Goal: Task Accomplishment & Management: Manage account settings

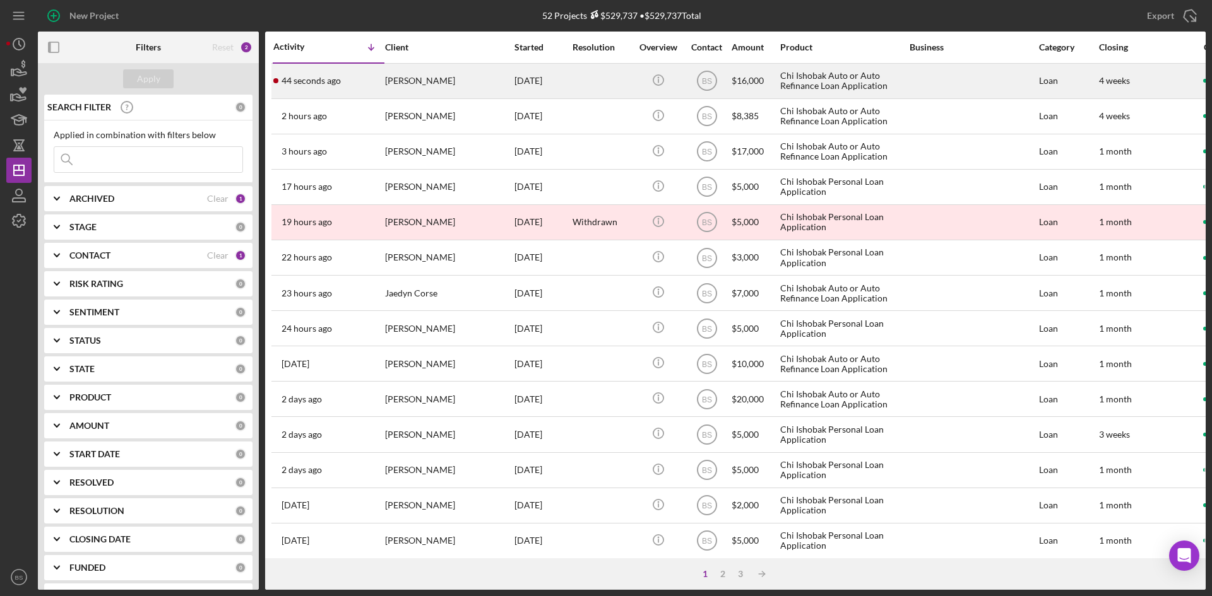
click at [441, 83] on div "[PERSON_NAME]" at bounding box center [448, 80] width 126 height 33
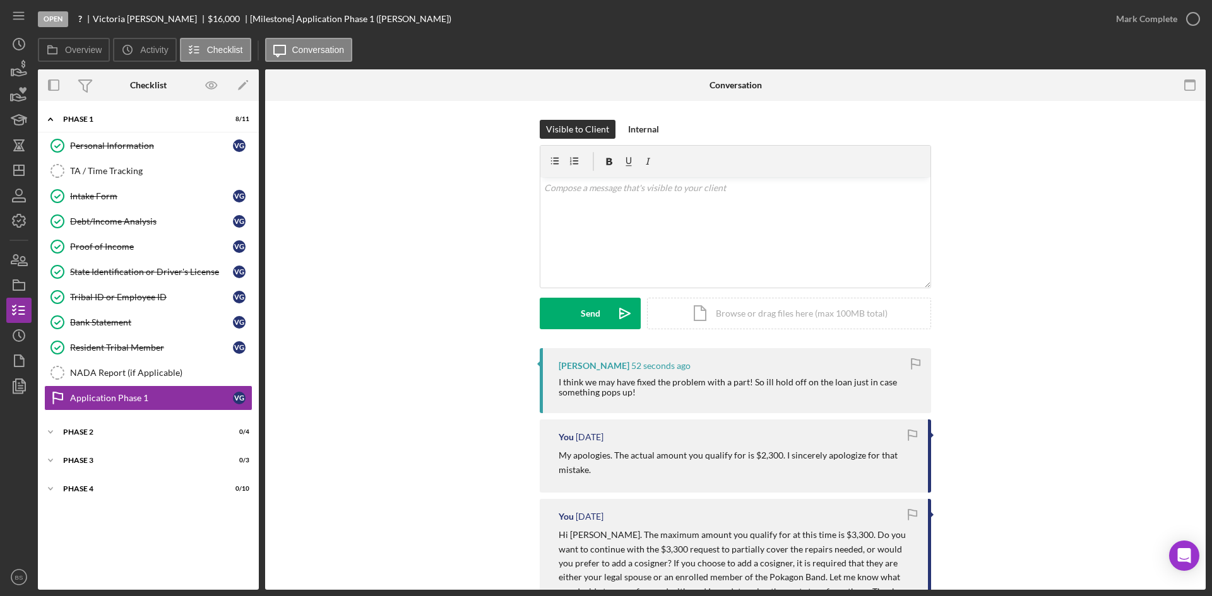
scroll to position [63, 0]
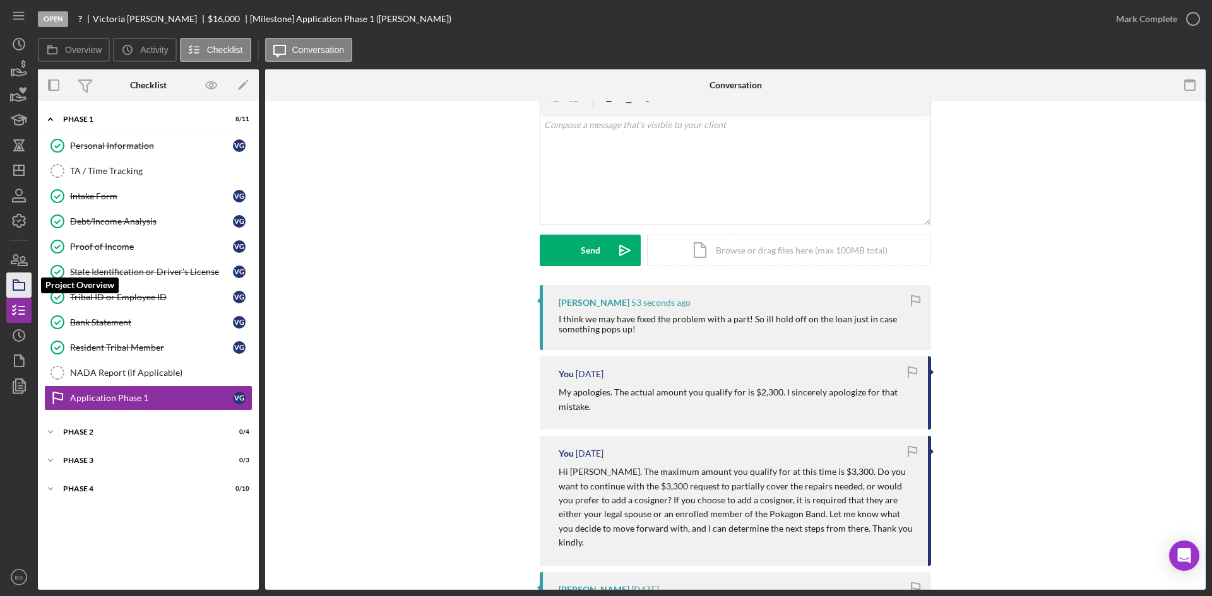
click at [21, 283] on rect "button" at bounding box center [18, 287] width 11 height 8
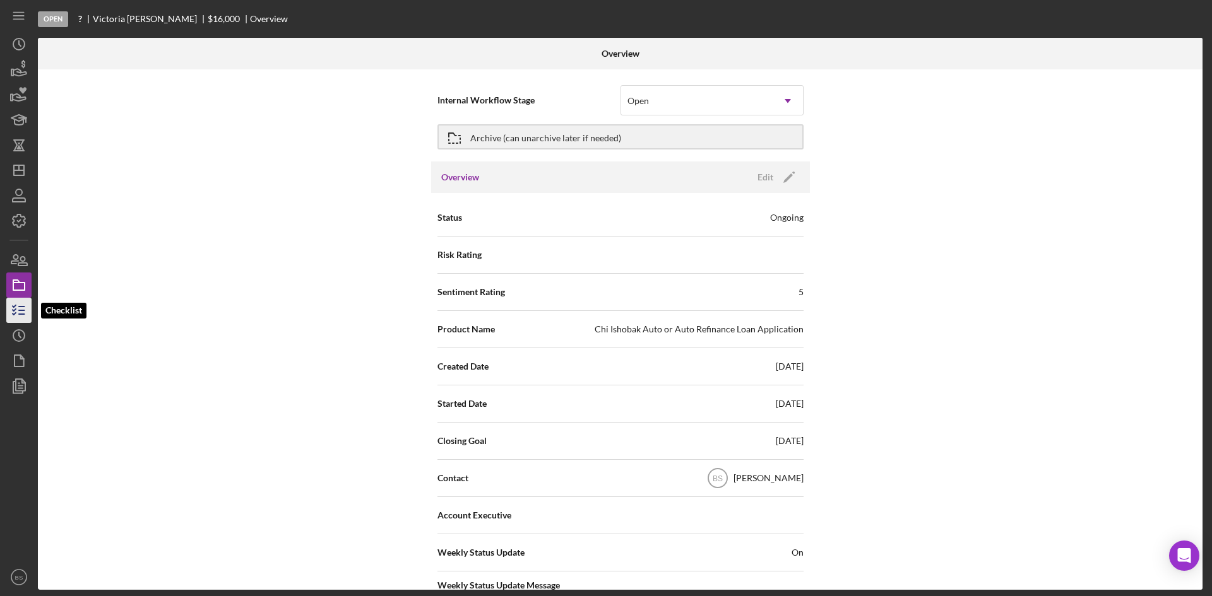
click at [17, 304] on icon "button" at bounding box center [19, 311] width 32 height 32
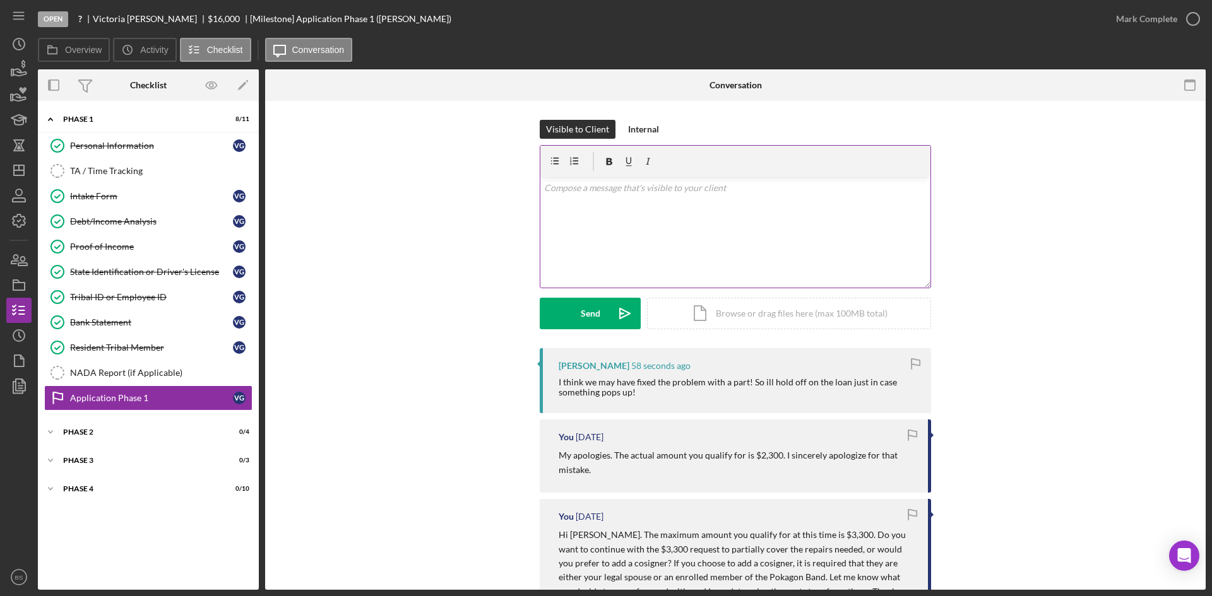
click at [637, 198] on div "v Color teal Color pink Remove color Add row above Add row below Add column bef…" at bounding box center [735, 232] width 390 height 110
click at [737, 206] on p "If you no longer need the loan, I will have to withdraw the application. If you…" at bounding box center [735, 195] width 383 height 28
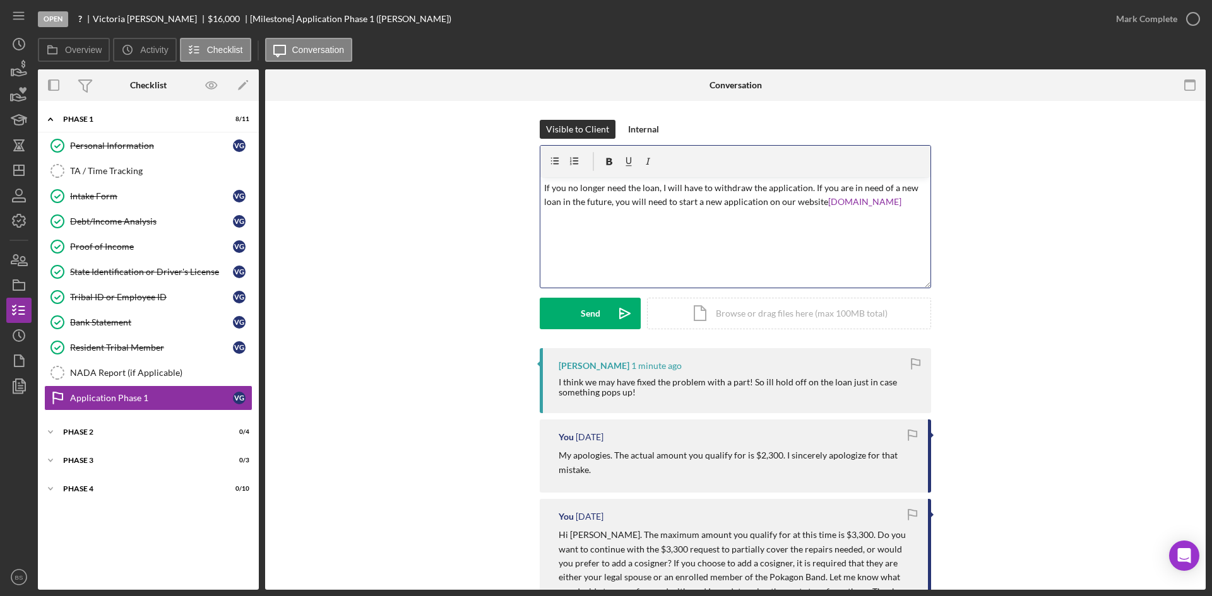
click at [761, 238] on div "v Color teal Color pink Remove color Add row above Add row below Add column bef…" at bounding box center [735, 232] width 390 height 110
click at [916, 190] on p "If you no longer need the loan, I will have to withdraw the application. If you…" at bounding box center [735, 195] width 383 height 28
click at [909, 204] on p "If you no longer need the loan, I will have to withdraw the application. If you…" at bounding box center [735, 195] width 383 height 28
click at [540, 189] on div "v Color teal Color pink Remove color Add row above Add row below Add column bef…" at bounding box center [735, 232] width 390 height 110
click at [857, 188] on p "Sounds good. If you no longer need the loan, I will have to withdraw the applic…" at bounding box center [735, 202] width 383 height 42
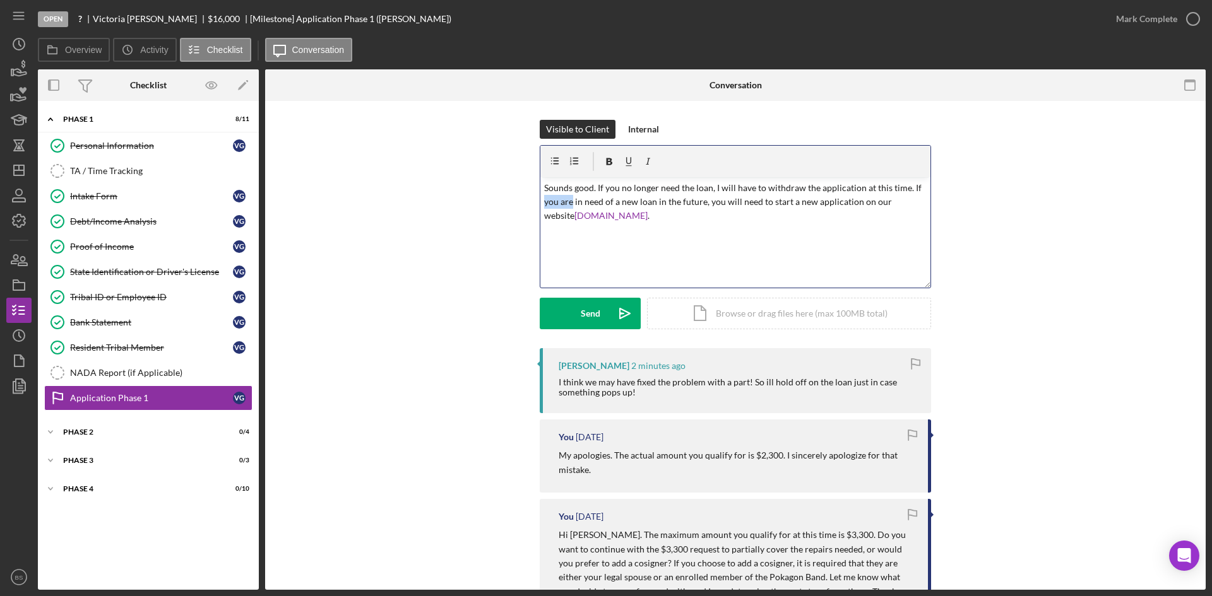
drag, startPoint x: 570, startPoint y: 201, endPoint x: 533, endPoint y: 201, distance: 37.2
click at [533, 201] on div "Visible to Client Internal v Color teal Color pink Remove color Add row above A…" at bounding box center [735, 234] width 903 height 228
click at [752, 199] on p "Sounds good. If you no longer need the loan, I will have to withdraw the applic…" at bounding box center [735, 202] width 383 height 42
click at [767, 212] on p "Sounds good. If you no longer need the loan, I will have to withdraw the applic…" at bounding box center [735, 202] width 383 height 42
click at [583, 305] on div "Send" at bounding box center [591, 314] width 20 height 32
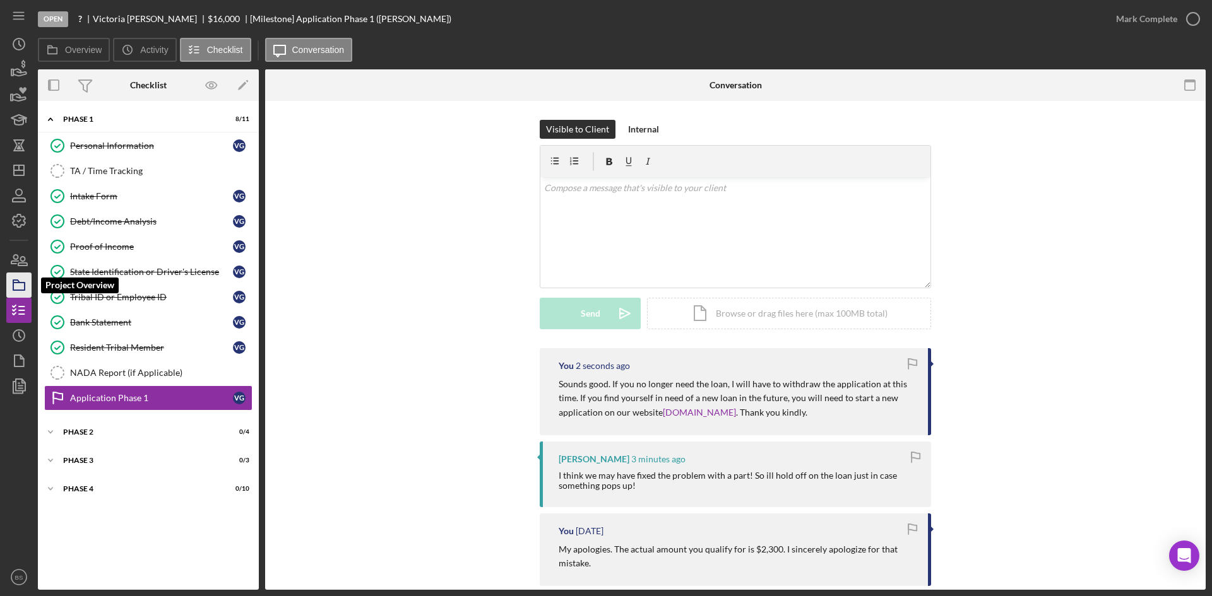
click at [25, 285] on rect "button" at bounding box center [18, 287] width 11 height 8
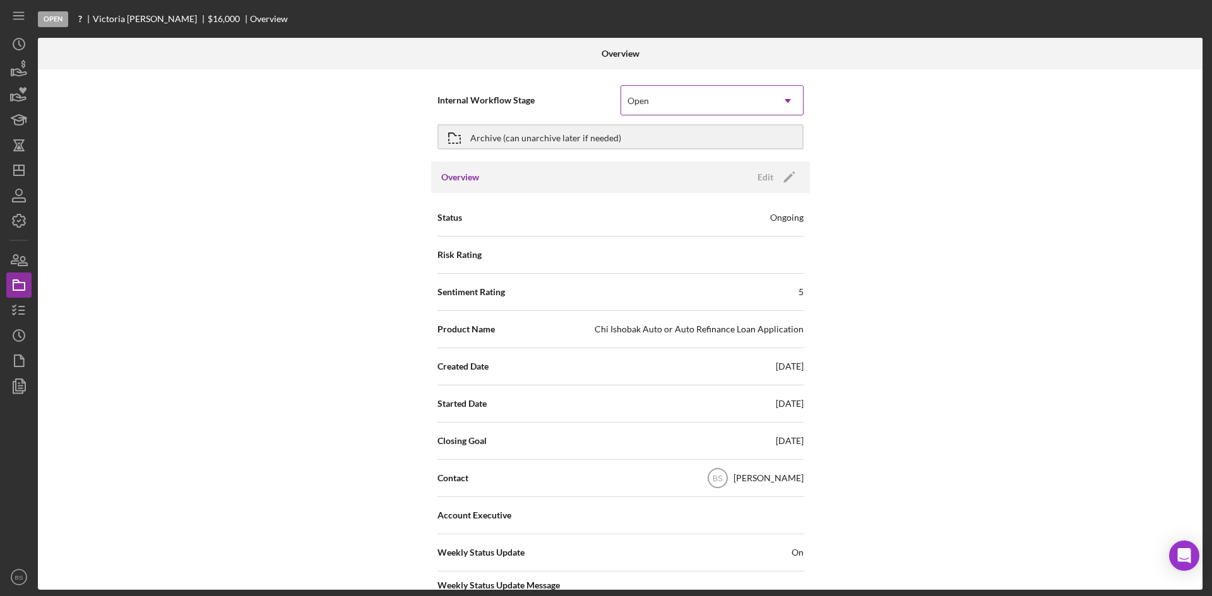
click at [743, 94] on div "Open" at bounding box center [696, 100] width 151 height 29
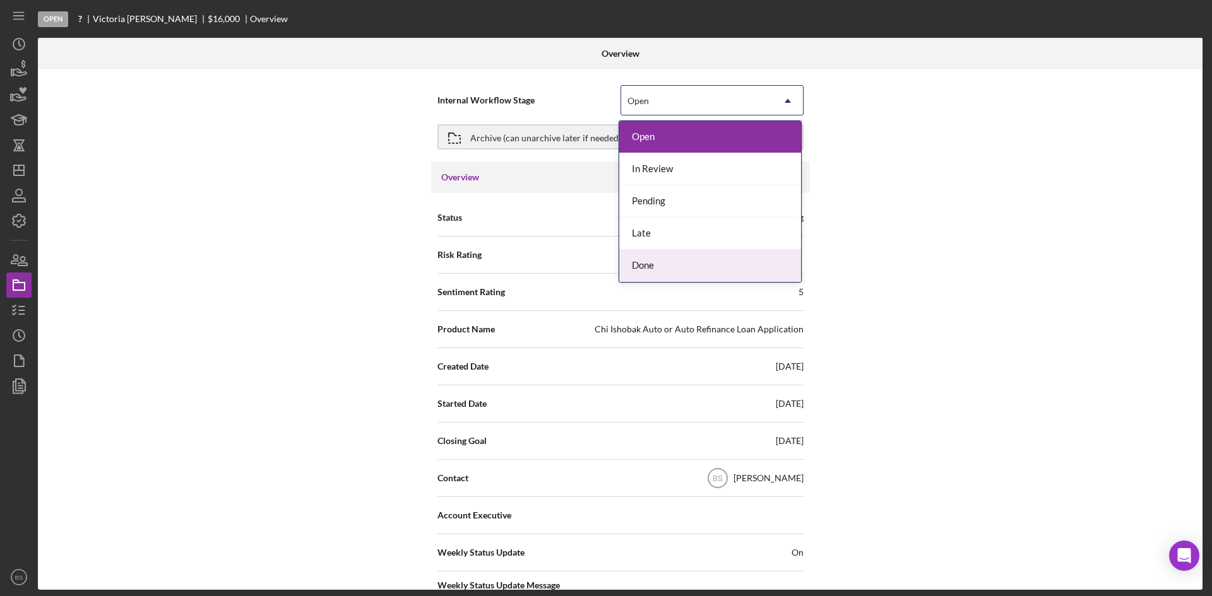
click at [721, 260] on div "Done" at bounding box center [710, 266] width 182 height 32
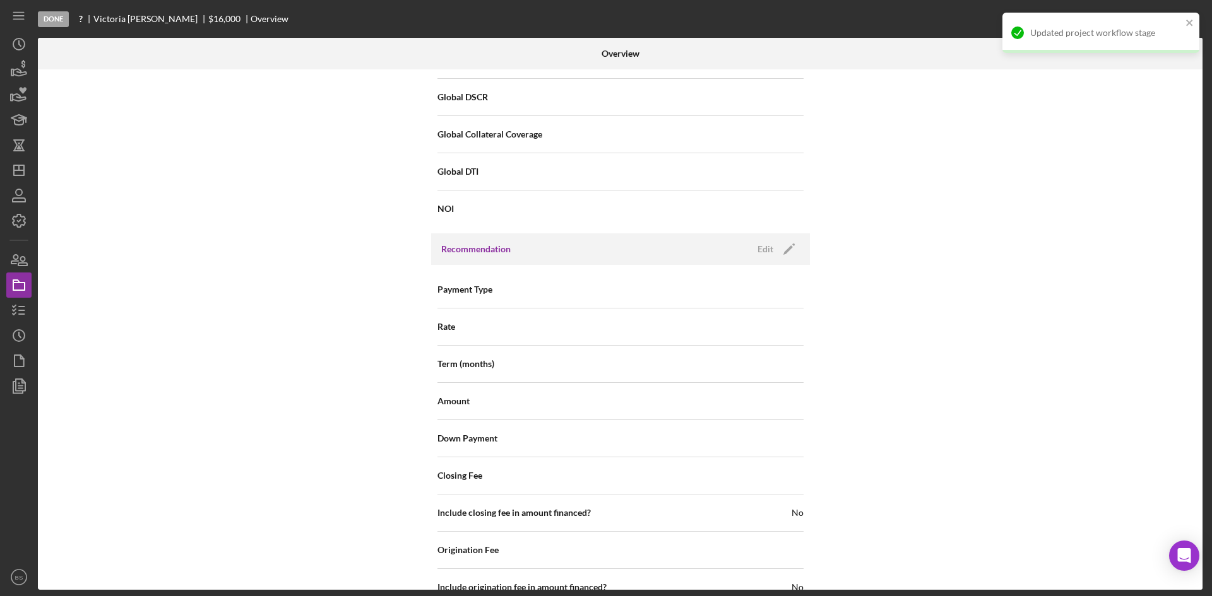
scroll to position [1356, 0]
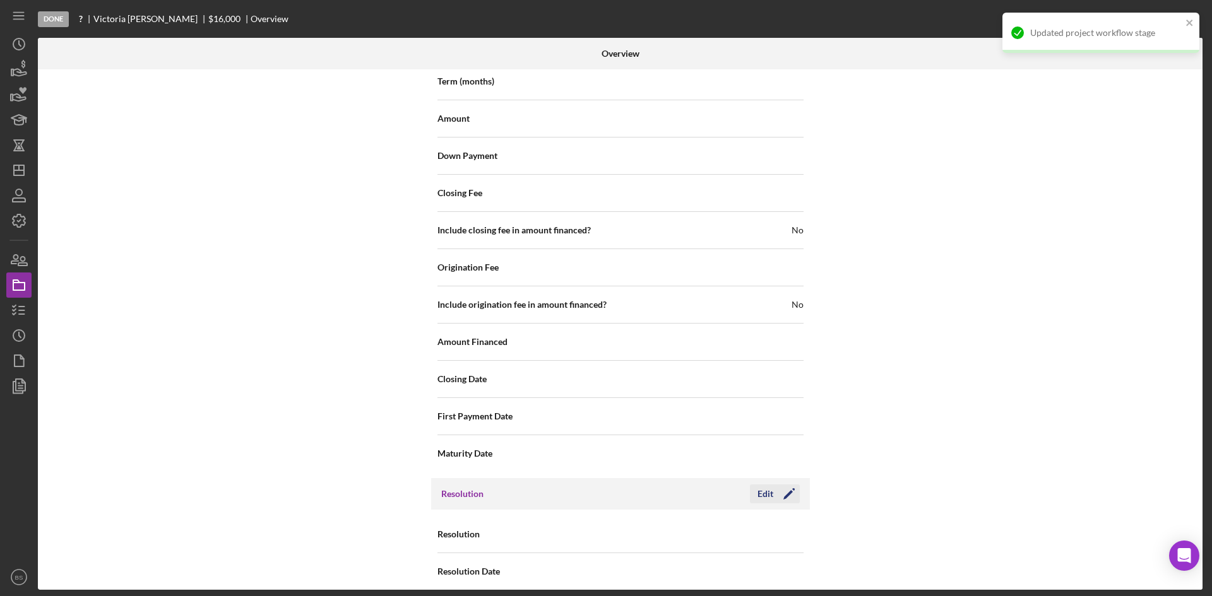
click at [773, 480] on icon "Icon/Edit" at bounding box center [789, 494] width 32 height 32
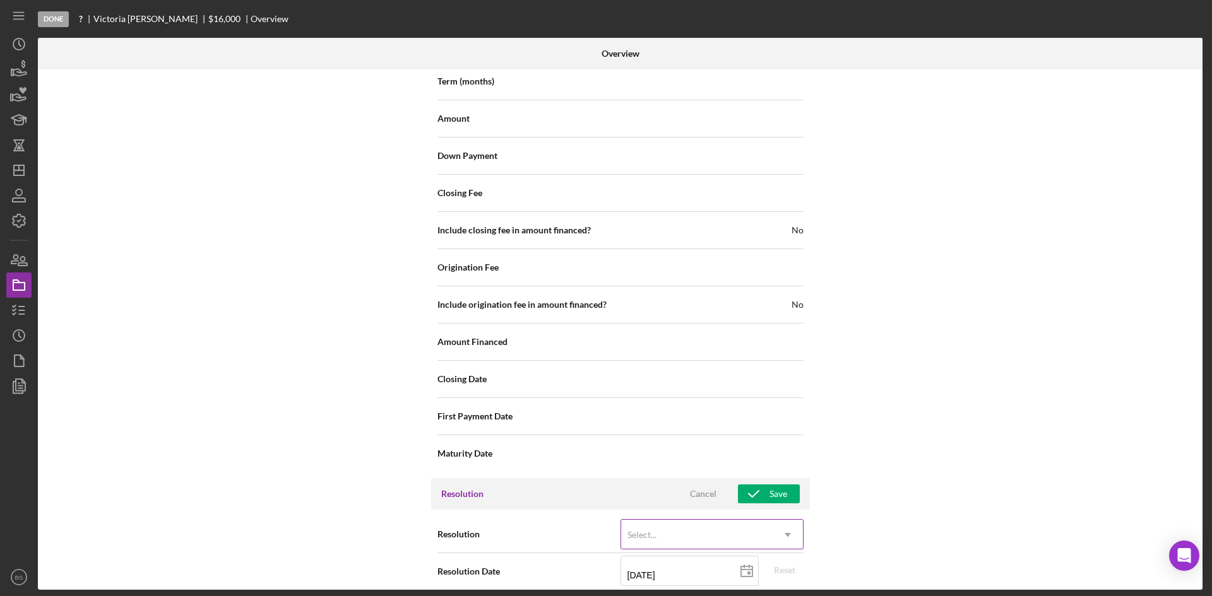
click at [646, 536] on div "Select..." at bounding box center [696, 535] width 151 height 29
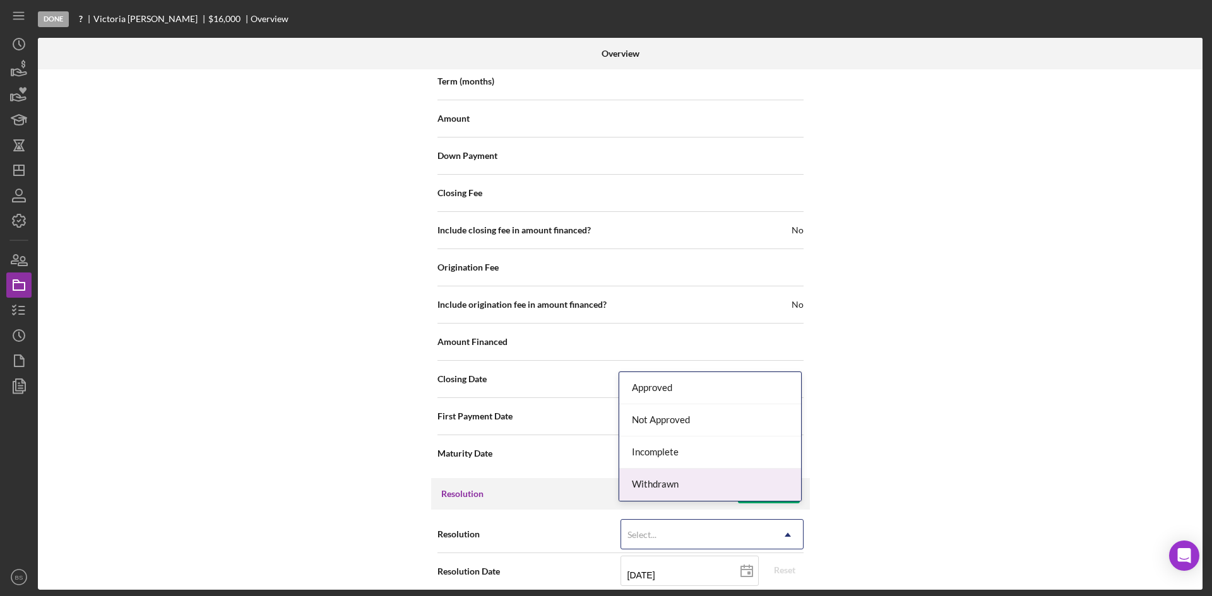
click at [648, 479] on div "Withdrawn" at bounding box center [710, 485] width 182 height 32
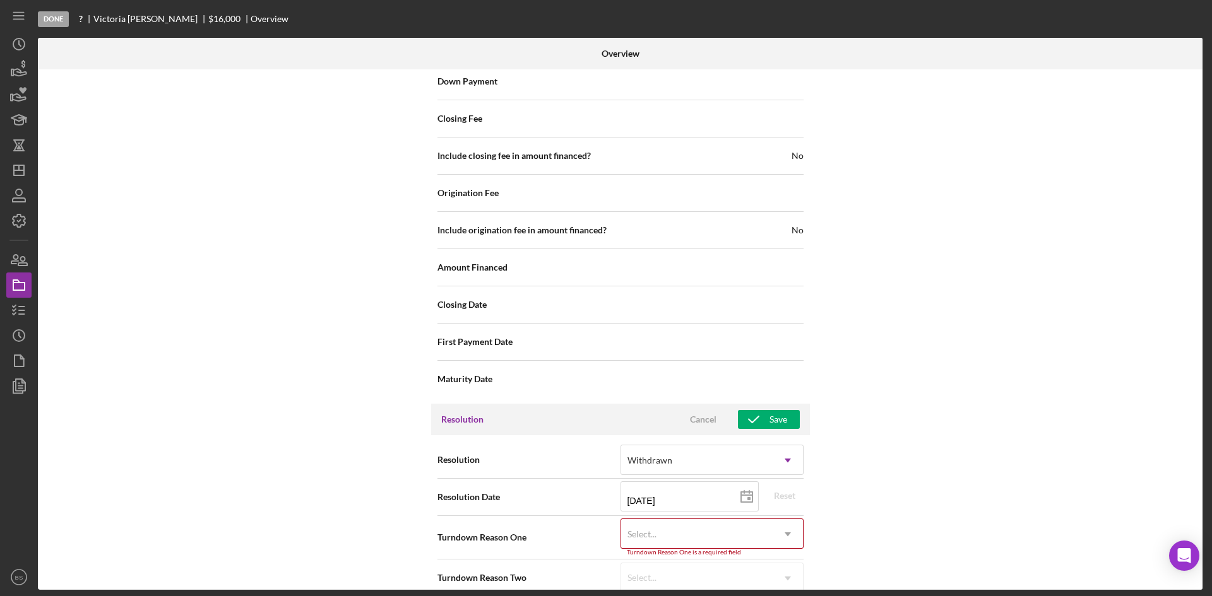
scroll to position [1436, 0]
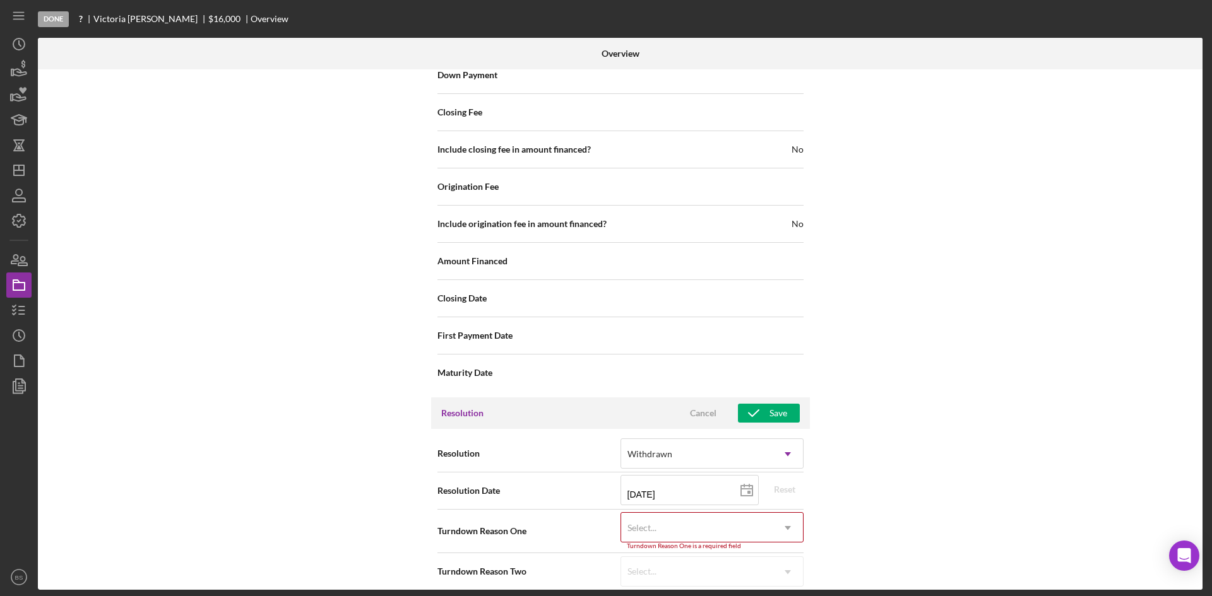
click at [642, 514] on div "Select..." at bounding box center [696, 528] width 151 height 29
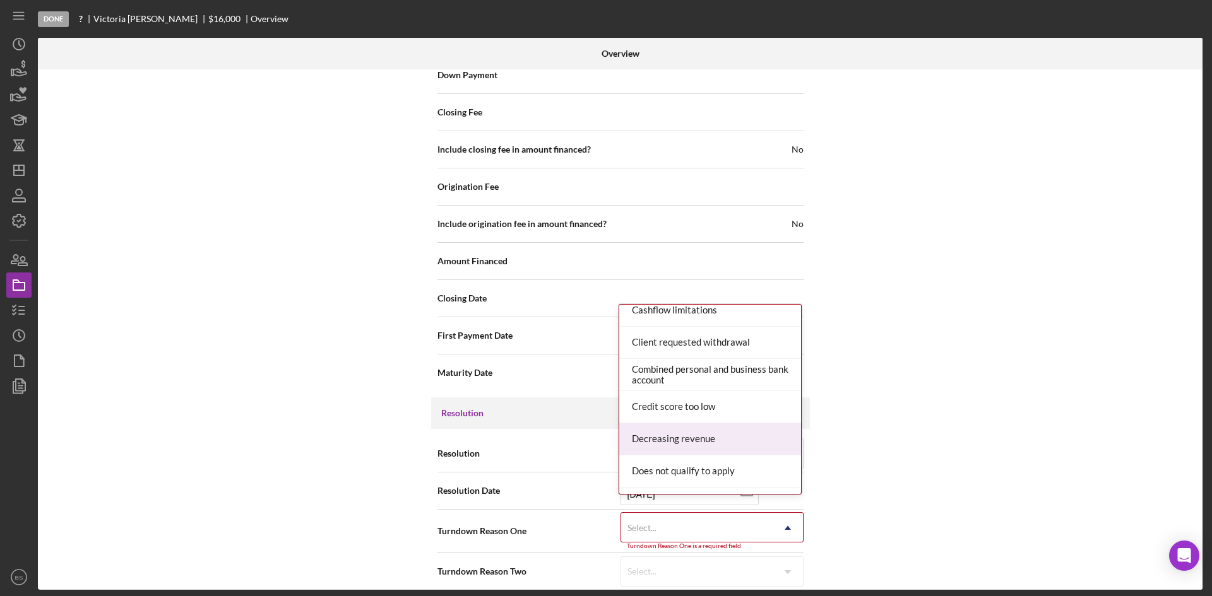
scroll to position [189, 0]
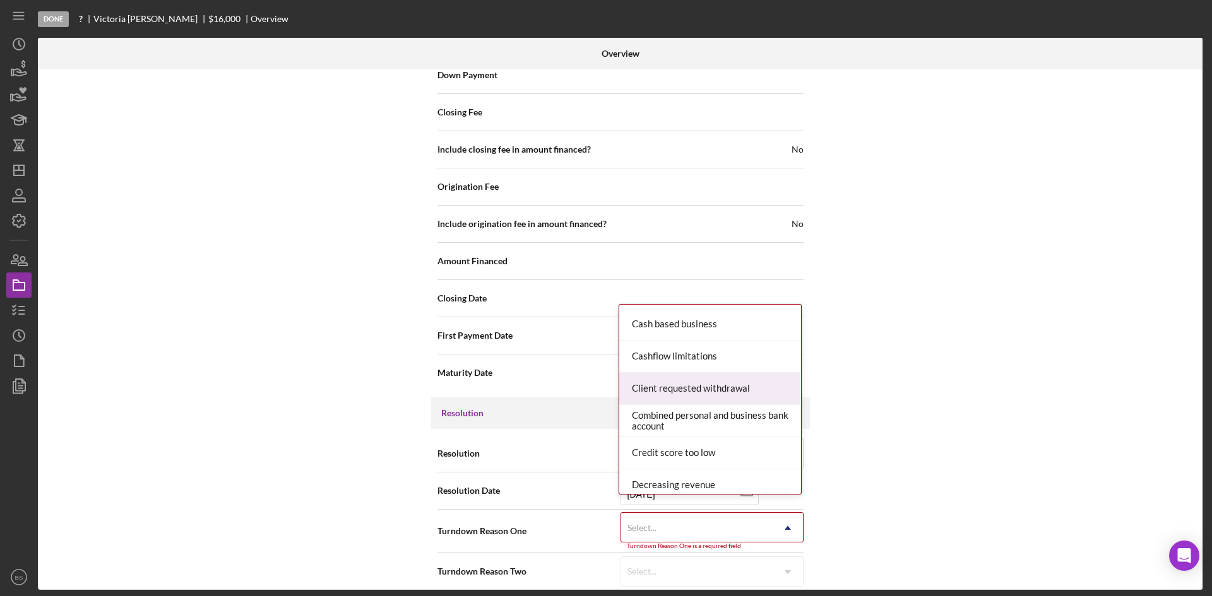
click at [671, 388] on div "Client requested withdrawal" at bounding box center [710, 389] width 182 height 32
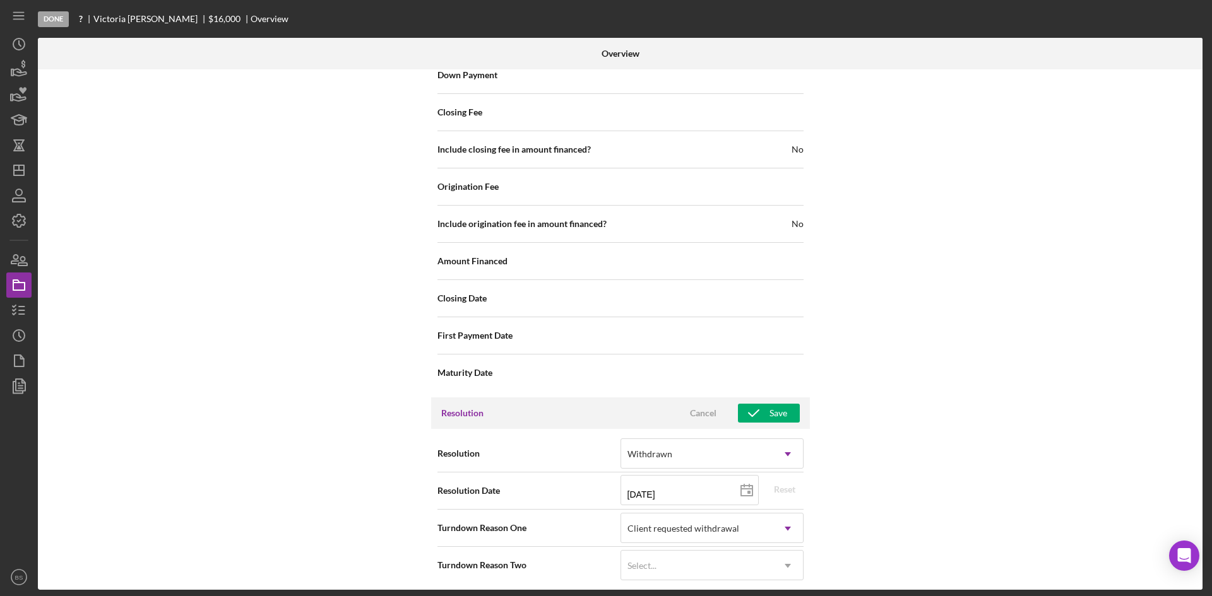
scroll to position [1430, 0]
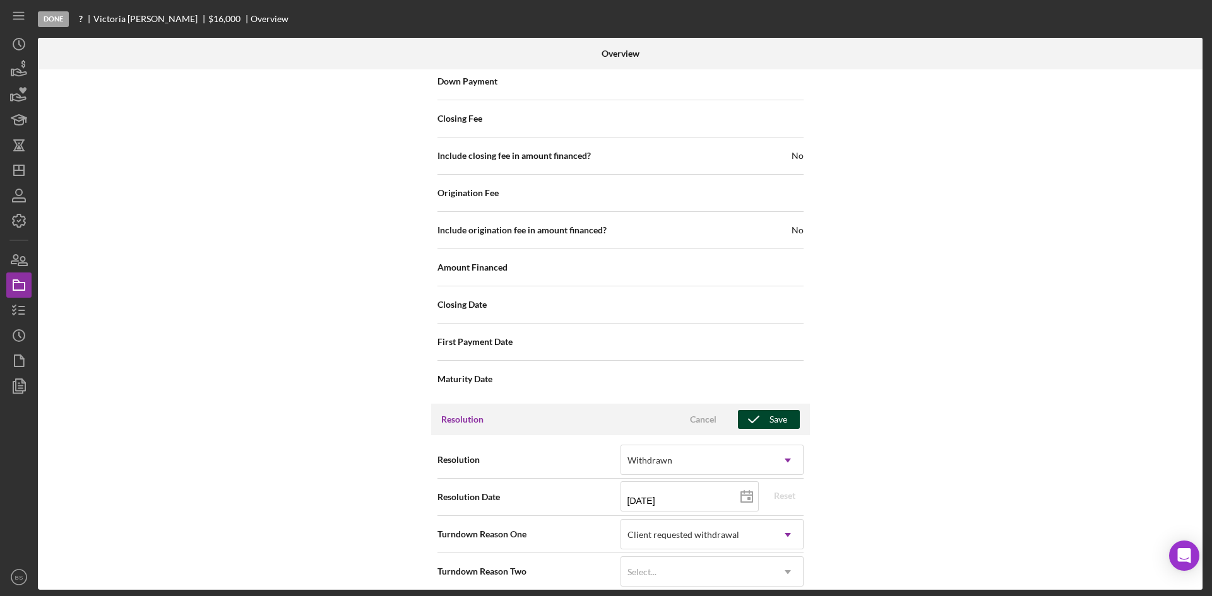
click at [754, 404] on icon "button" at bounding box center [754, 420] width 32 height 32
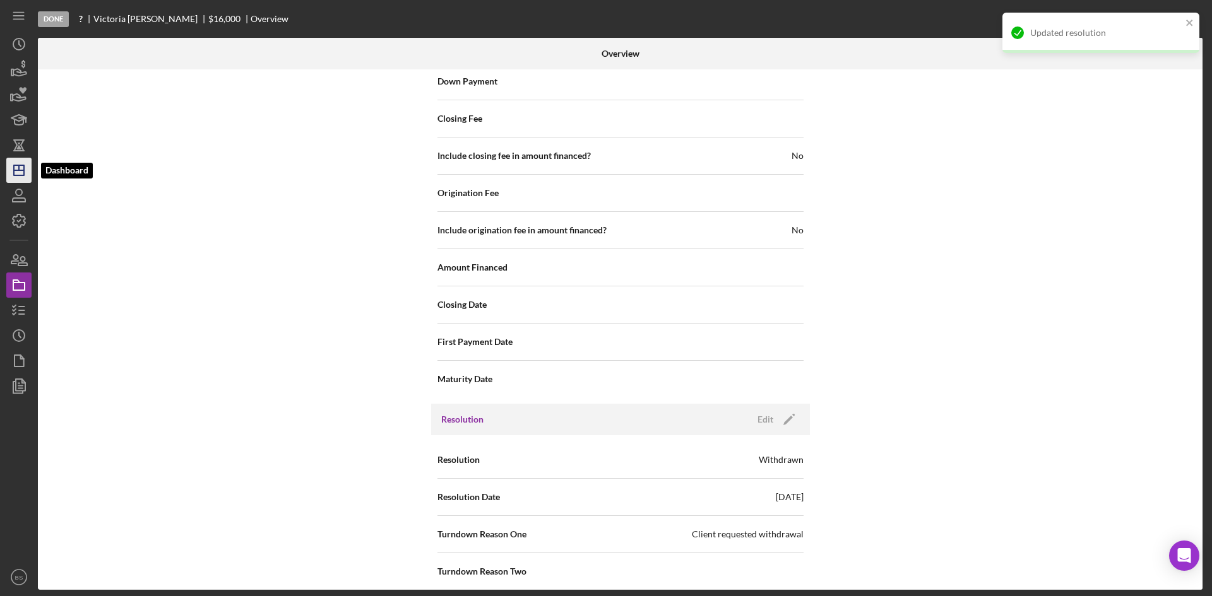
click at [13, 165] on icon "Icon/Dashboard" at bounding box center [19, 171] width 32 height 32
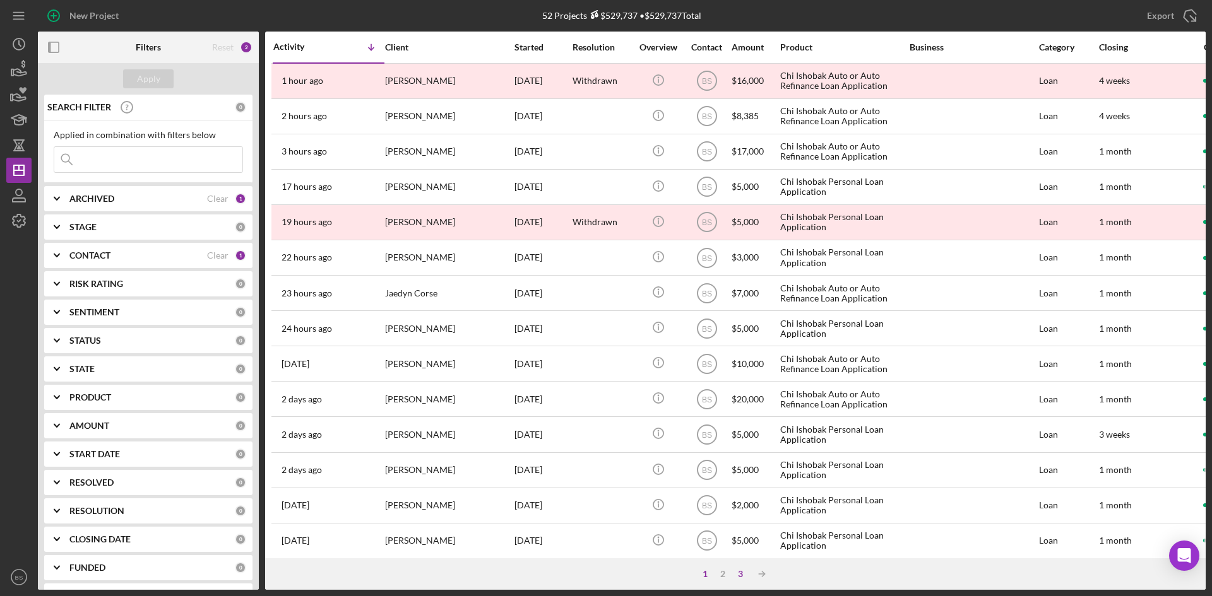
click at [740, 571] on div "3" at bounding box center [740, 574] width 18 height 10
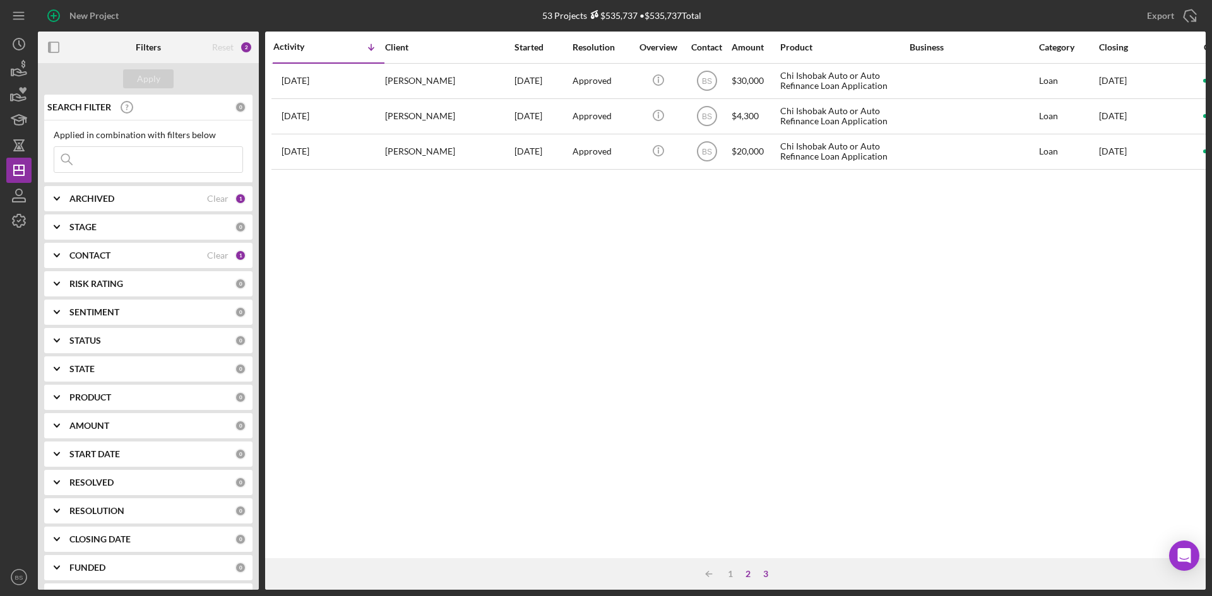
click at [744, 574] on div "2" at bounding box center [748, 574] width 18 height 10
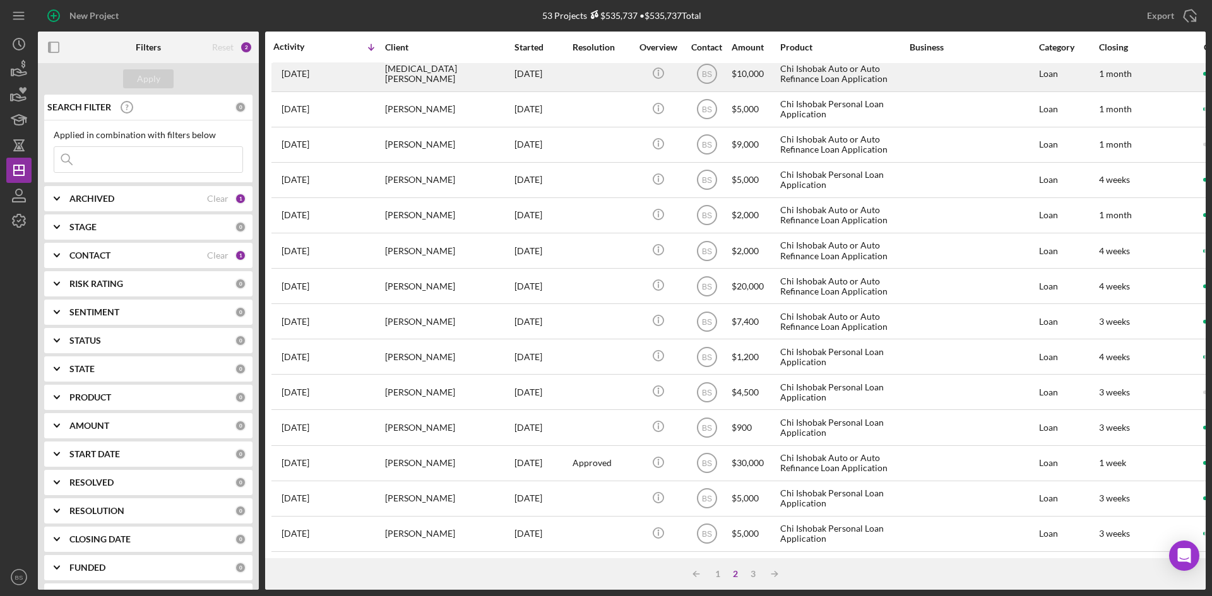
scroll to position [406, 0]
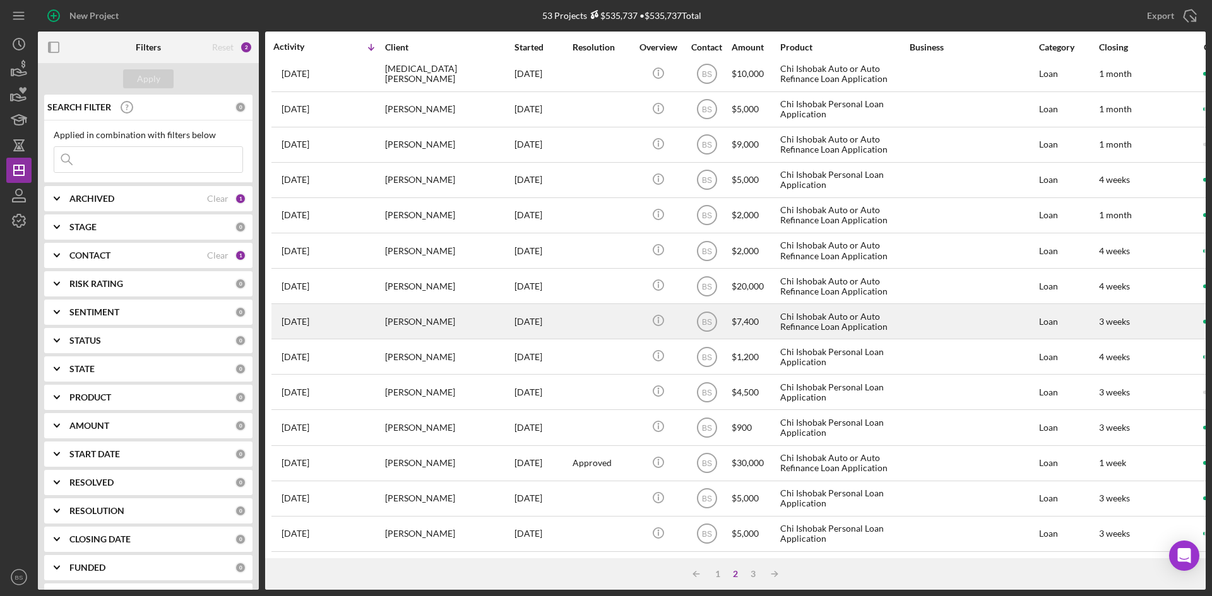
click at [395, 322] on div "[PERSON_NAME]" at bounding box center [448, 321] width 126 height 33
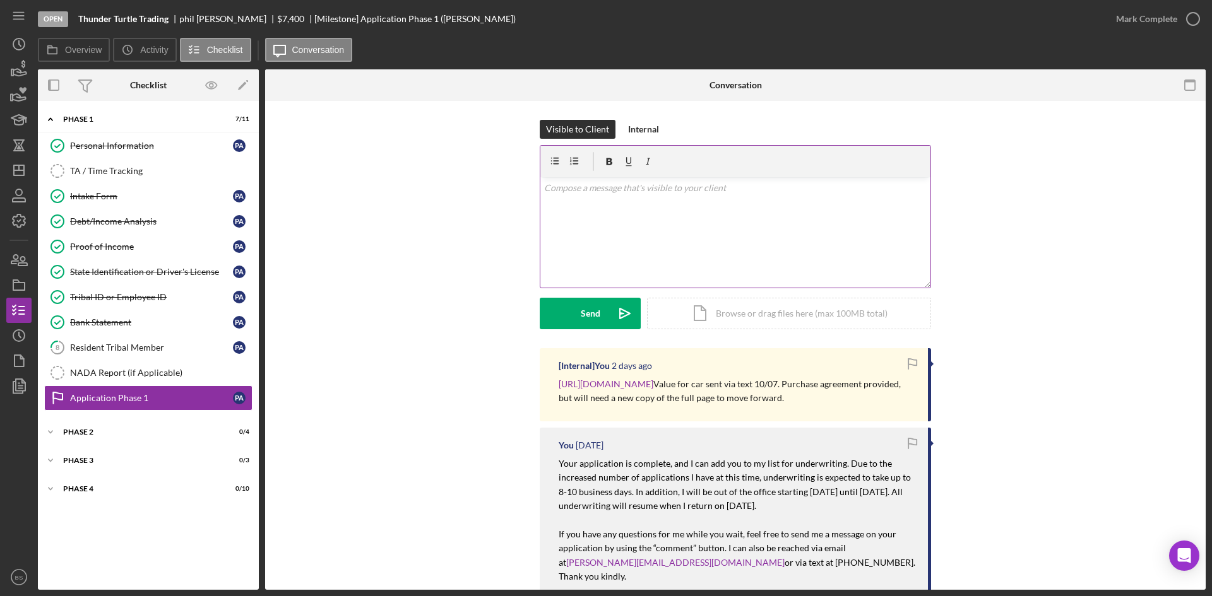
click at [719, 254] on div "v Color teal Color pink Remove color Add row above Add row below Add column bef…" at bounding box center [735, 232] width 390 height 110
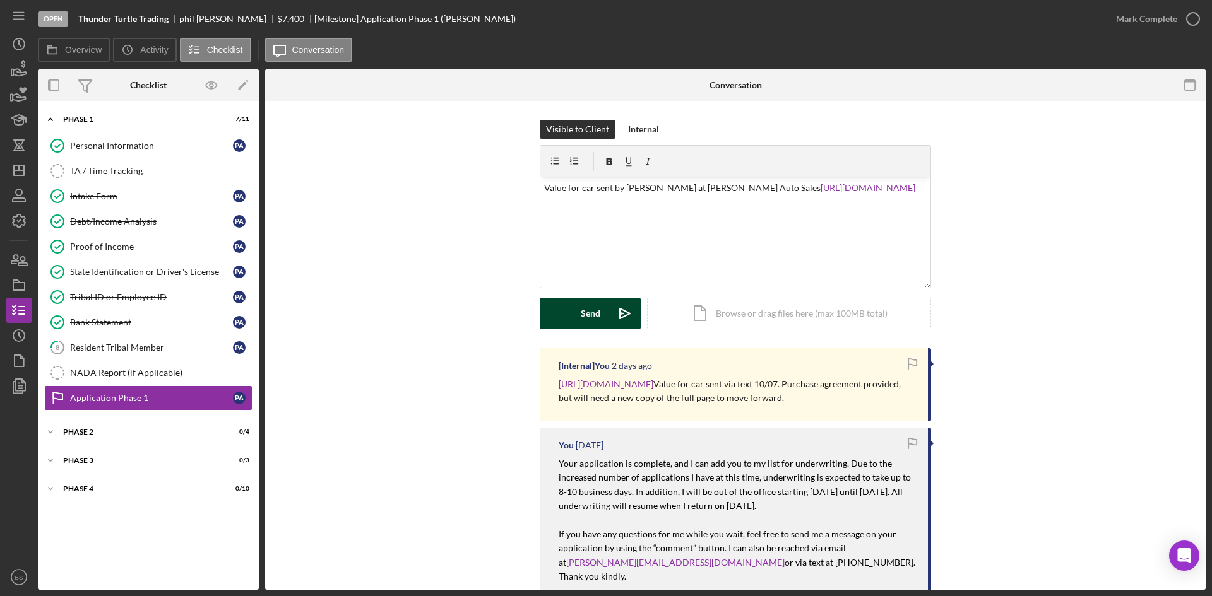
click at [600, 304] on button "Send Icon/icon-invite-send" at bounding box center [590, 314] width 101 height 32
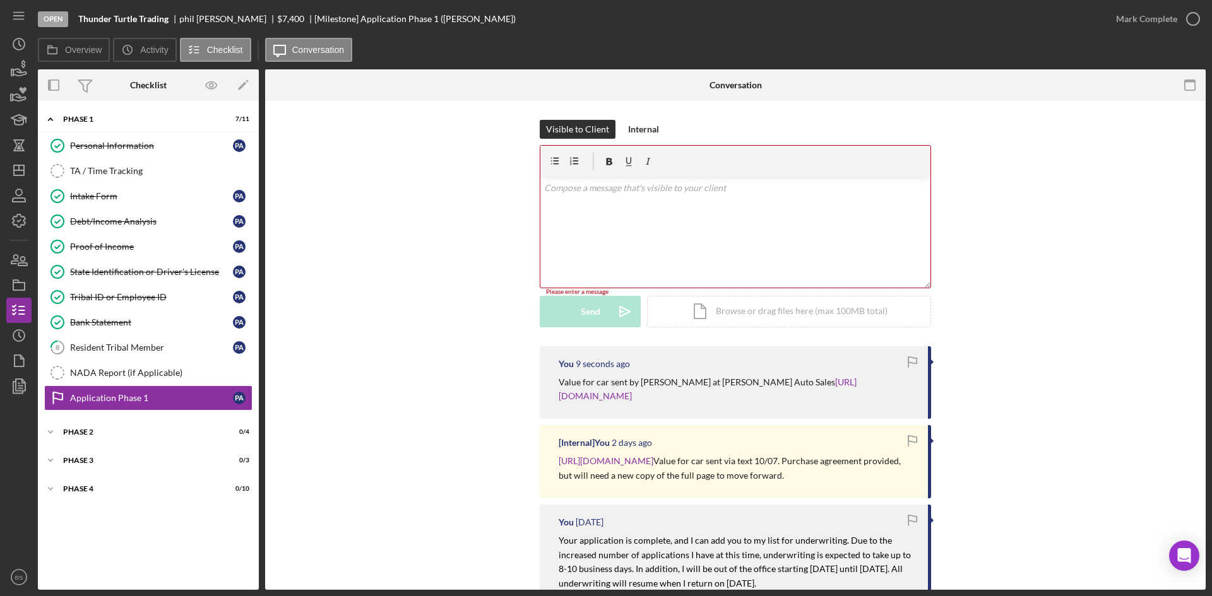
click at [654, 217] on div "v Color teal Color pink Remove color Add row above Add row below Add column bef…" at bounding box center [735, 232] width 390 height 110
drag, startPoint x: 713, startPoint y: 239, endPoint x: 701, endPoint y: 231, distance: 14.2
click at [701, 231] on div "v Color teal Color pink Remove color Add row above Add row below Add column bef…" at bounding box center [735, 232] width 390 height 110
click at [688, 317] on div "Icon/Document Browse or drag files here (max 100MB total) Tap to choose files o…" at bounding box center [789, 312] width 284 height 32
click at [695, 298] on div "Icon/Document Browse or drag files here (max 100MB total) Tap to choose files o…" at bounding box center [789, 312] width 284 height 32
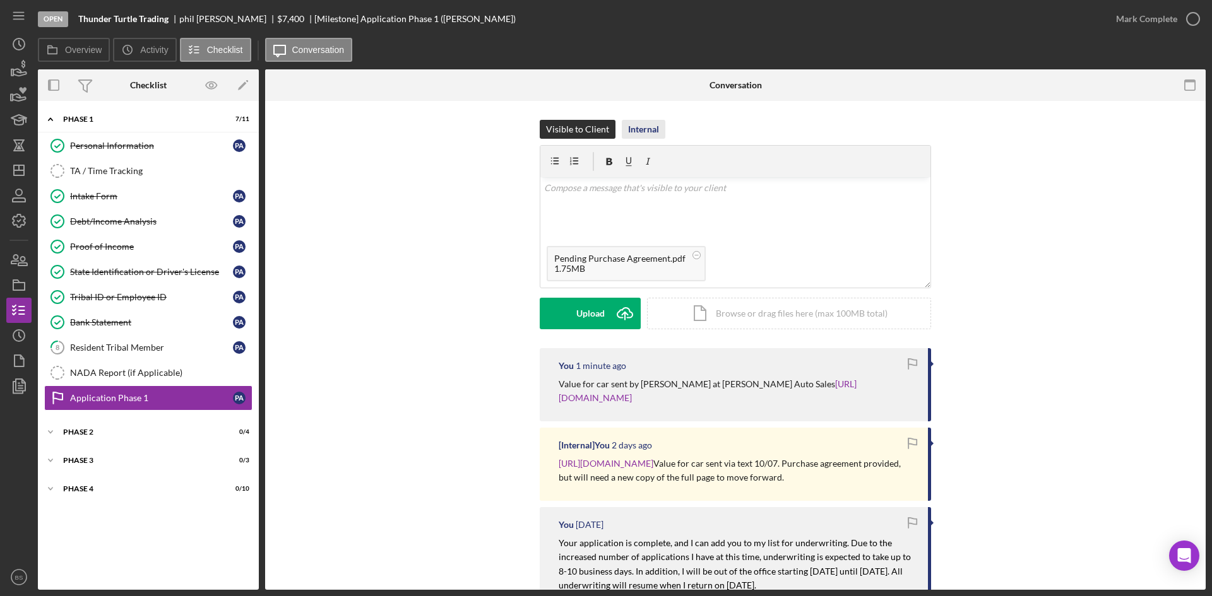
click at [648, 125] on div "Internal" at bounding box center [643, 129] width 31 height 19
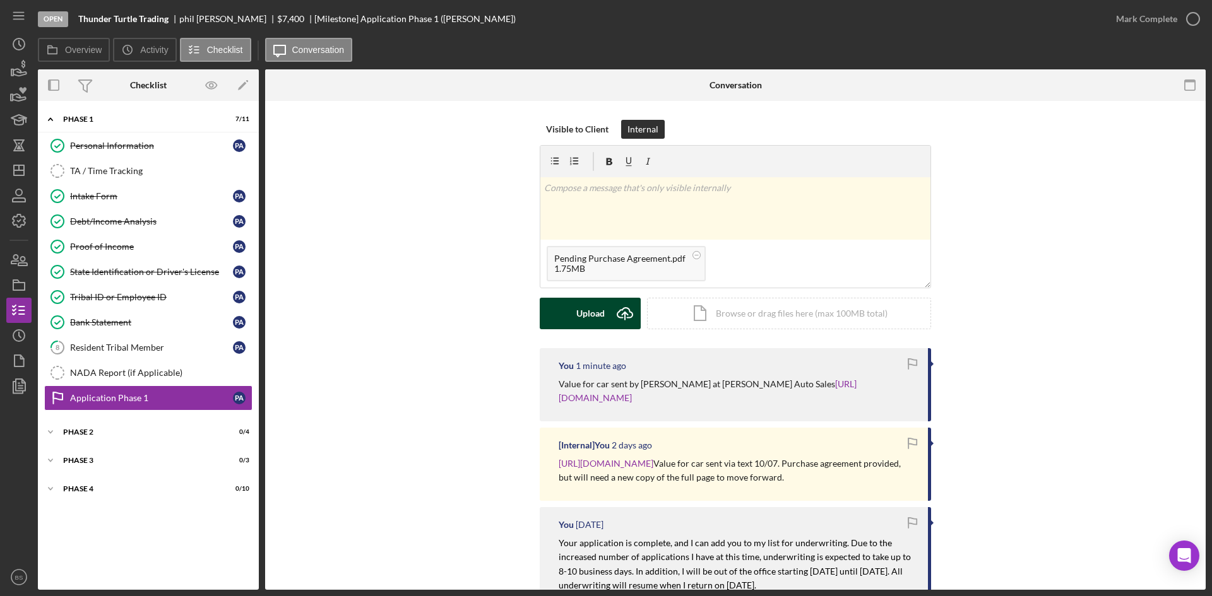
click at [603, 309] on button "Upload Icon/Upload" at bounding box center [590, 314] width 101 height 32
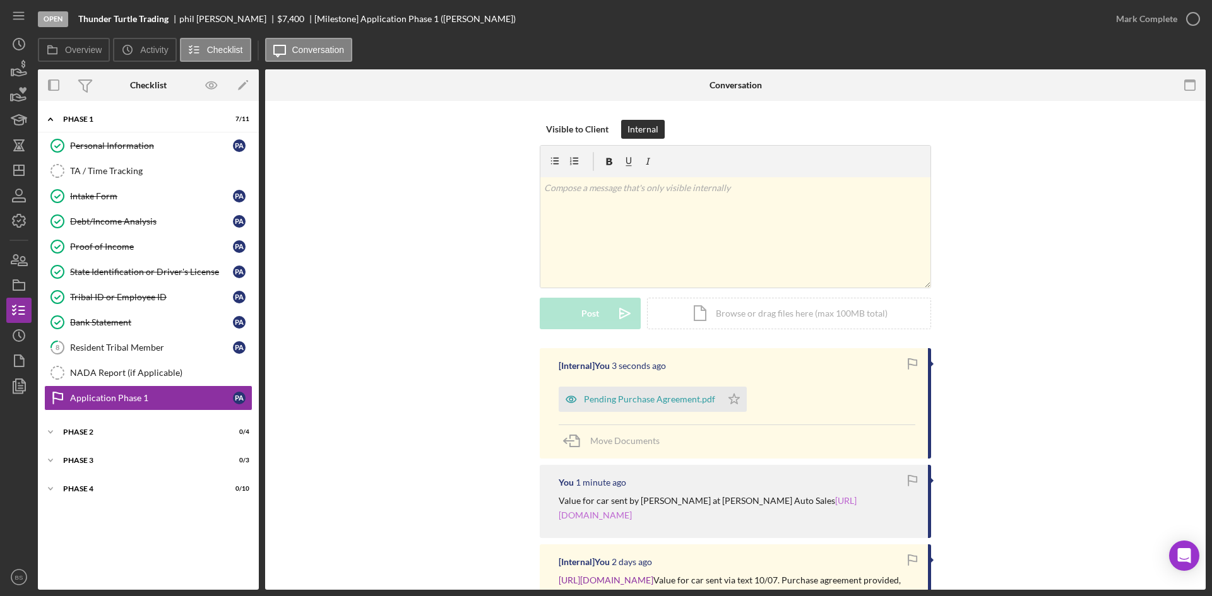
click at [607, 519] on link "[URL][DOMAIN_NAME]" at bounding box center [708, 507] width 298 height 25
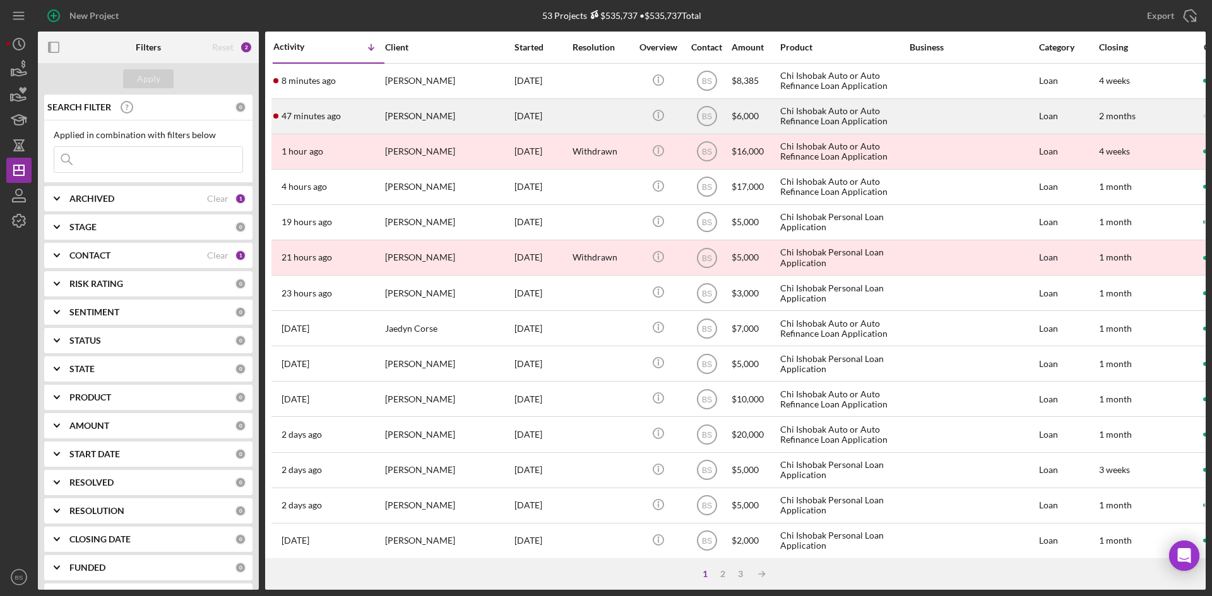
click at [426, 121] on div "[PERSON_NAME]" at bounding box center [448, 116] width 126 height 33
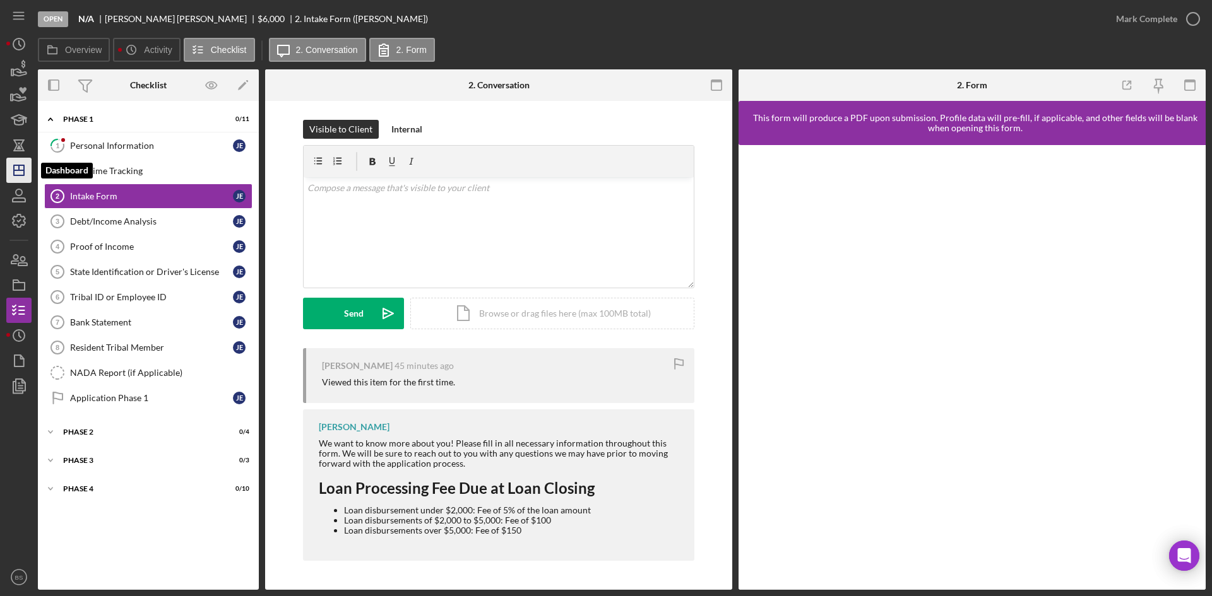
click at [20, 163] on icon "Icon/Dashboard" at bounding box center [19, 171] width 32 height 32
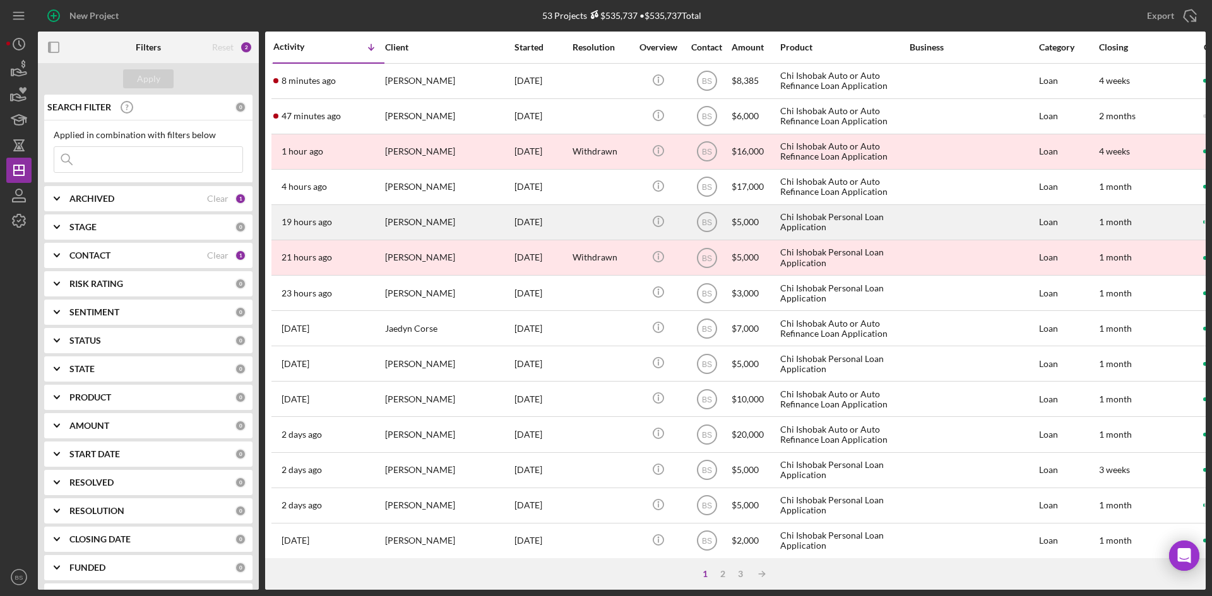
click at [447, 213] on div "[PERSON_NAME]" at bounding box center [448, 222] width 126 height 33
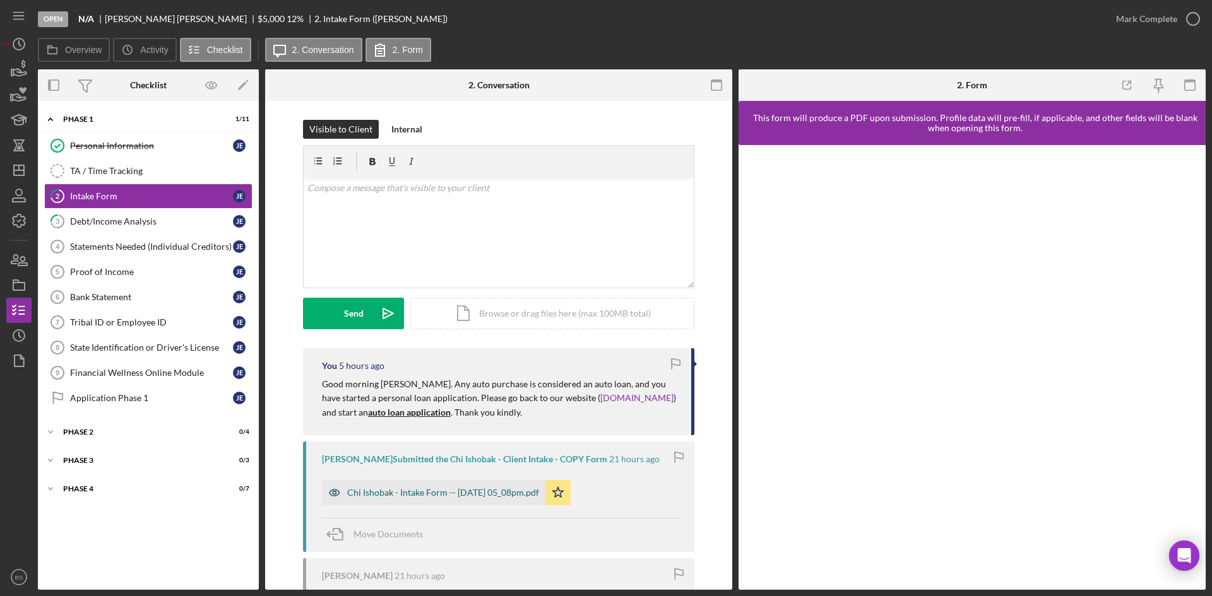
click at [370, 492] on div "Chi Ishobak - Intake Form -- 2025-10-08 05_08pm.pdf" at bounding box center [443, 493] width 192 height 10
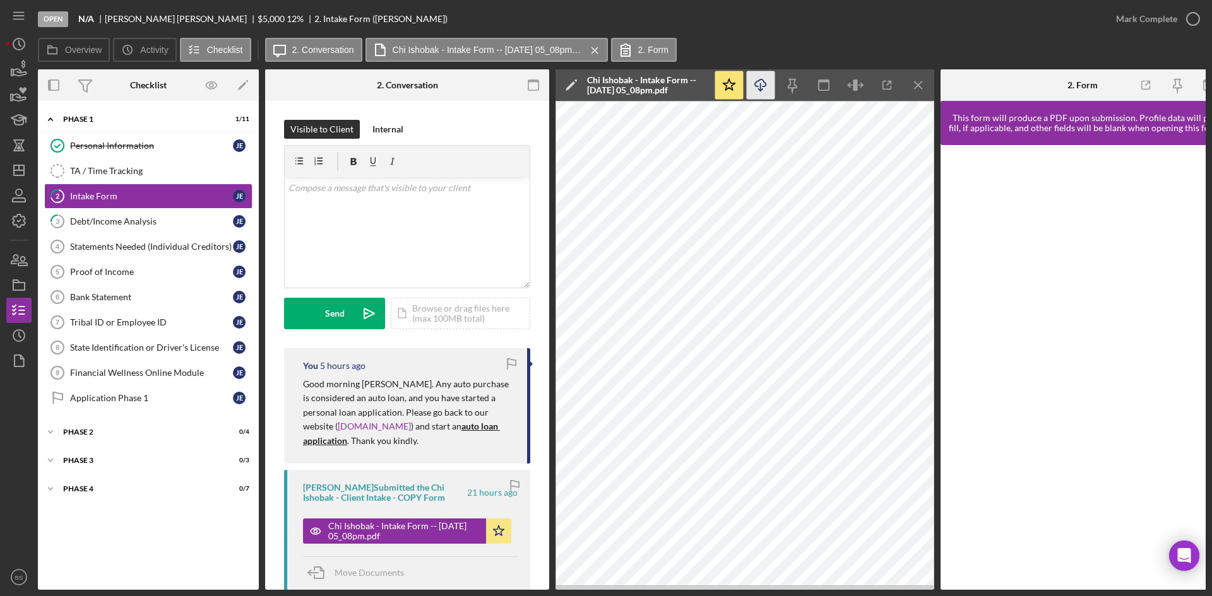
click at [756, 86] on icon "button" at bounding box center [760, 83] width 11 height 7
click at [134, 215] on link "3 Debt/Income Analysis J E" at bounding box center [148, 221] width 208 height 25
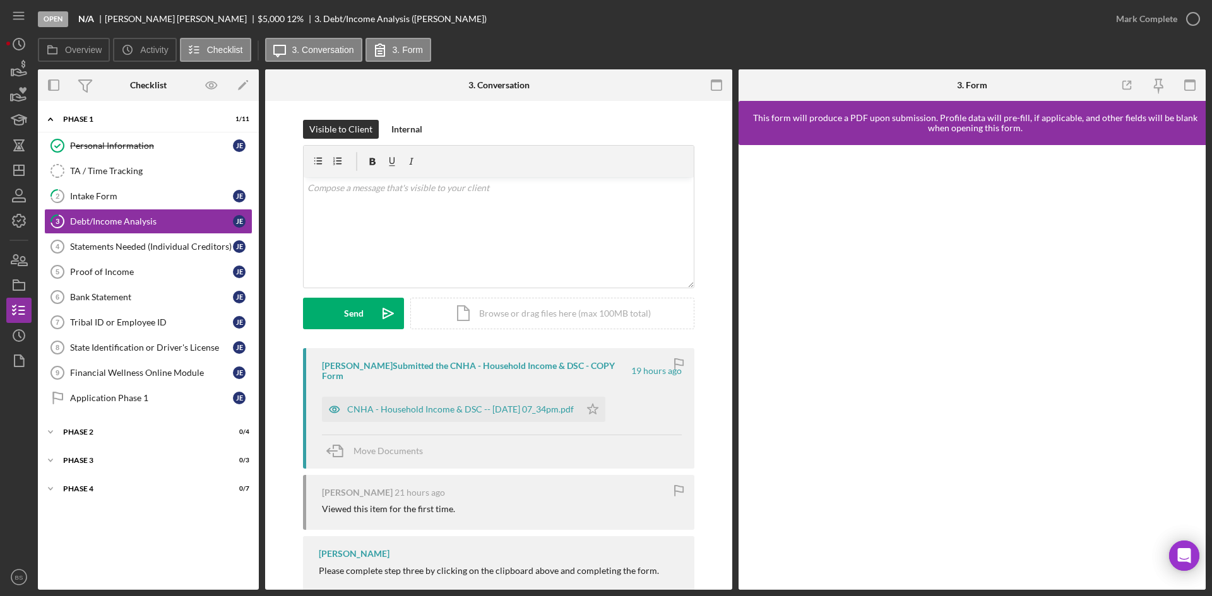
drag, startPoint x: 508, startPoint y: 410, endPoint x: 530, endPoint y: 404, distance: 23.0
click at [508, 410] on div "CNHA - Household Income & DSC -- 2025-10-08 07_34pm.pdf" at bounding box center [451, 409] width 258 height 25
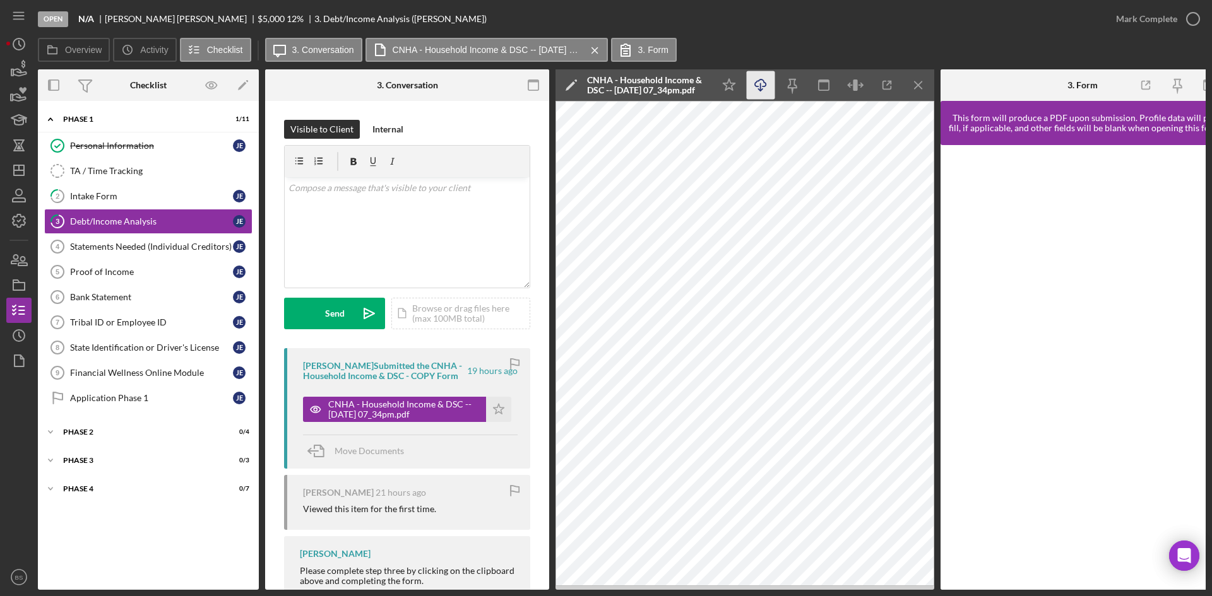
click at [762, 79] on icon "Icon/Download" at bounding box center [761, 85] width 28 height 28
click at [26, 276] on icon "button" at bounding box center [19, 285] width 32 height 32
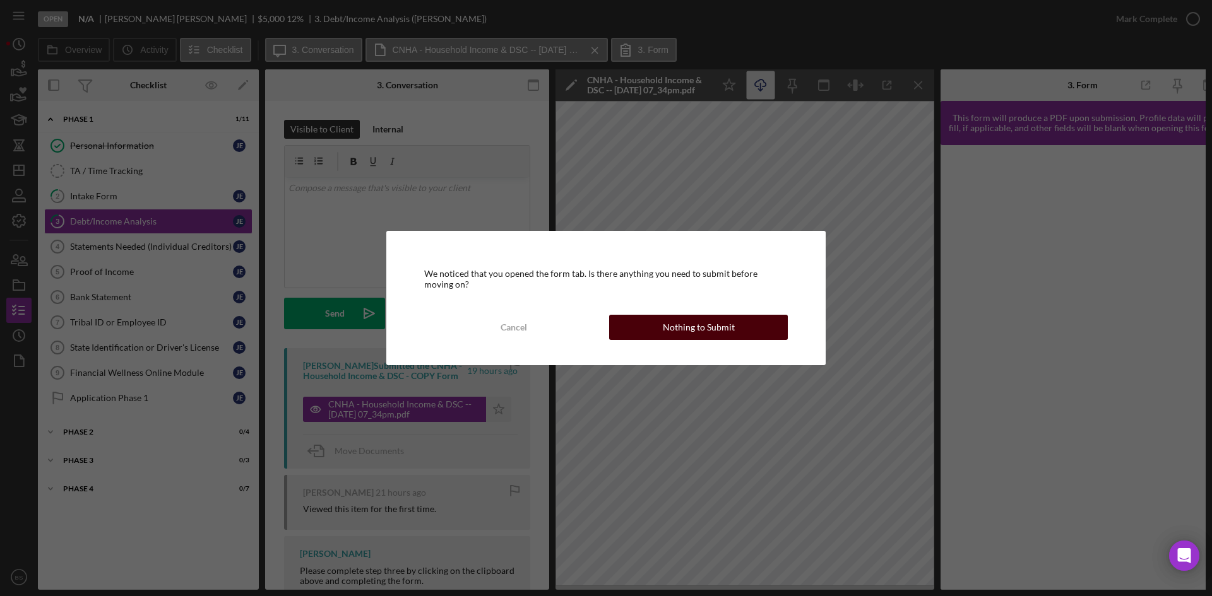
click at [708, 328] on div "Nothing to Submit" at bounding box center [699, 327] width 72 height 25
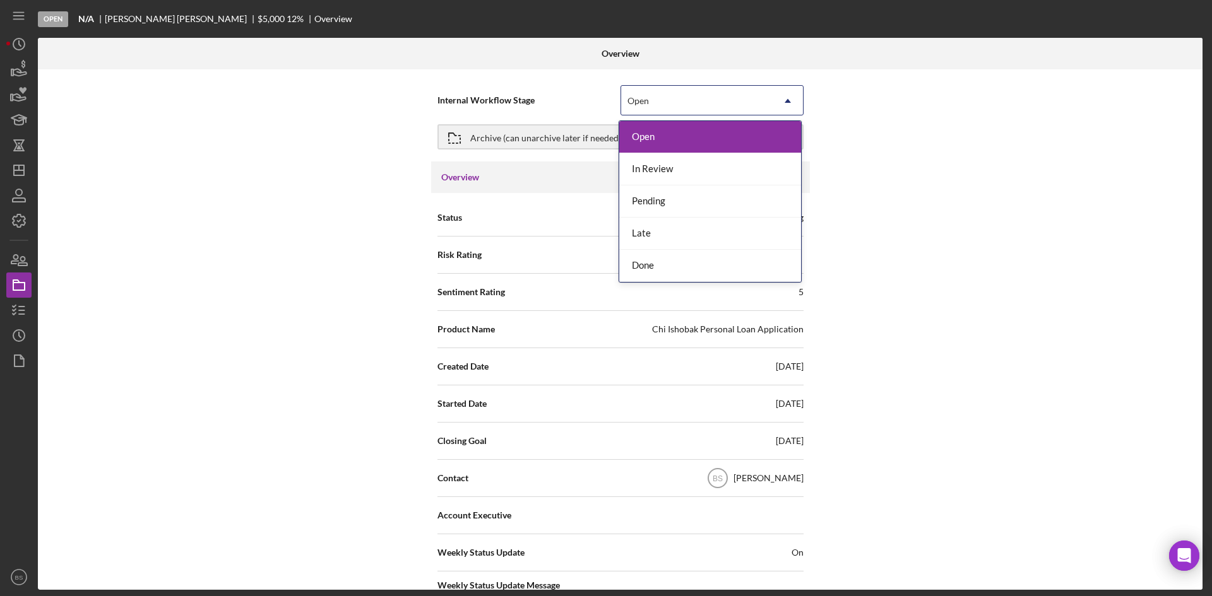
drag, startPoint x: 647, startPoint y: 100, endPoint x: 646, endPoint y: 127, distance: 27.2
click at [647, 99] on div "Open" at bounding box center [638, 101] width 25 height 10
click at [639, 256] on div "Done" at bounding box center [710, 266] width 182 height 32
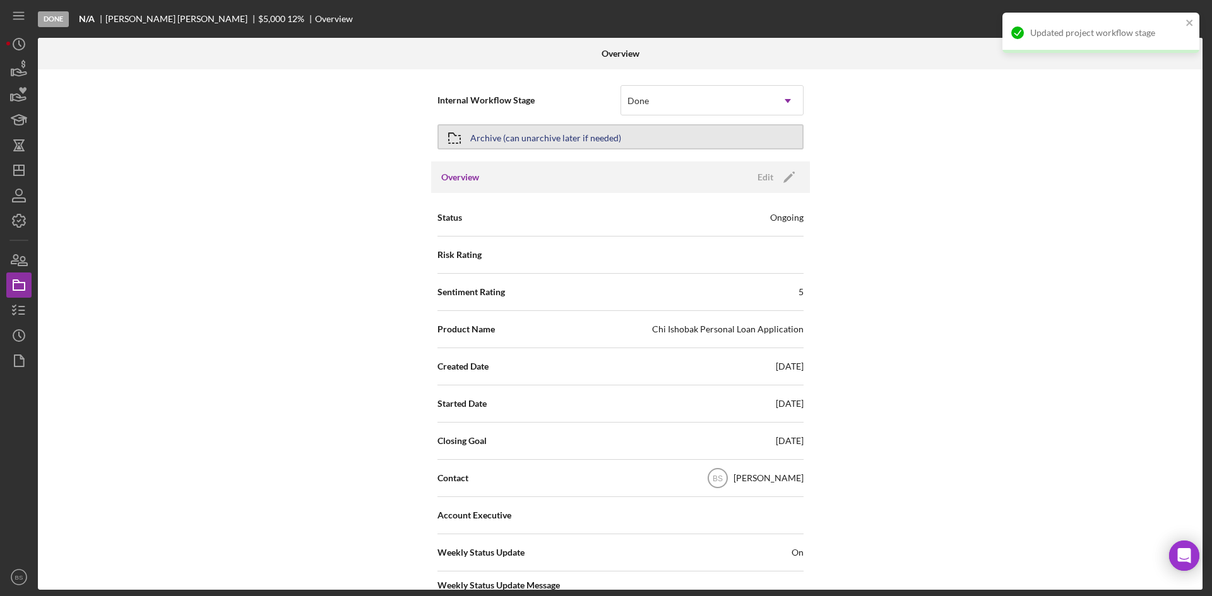
click at [632, 136] on button "Archive (can unarchive later if needed)" at bounding box center [620, 136] width 366 height 25
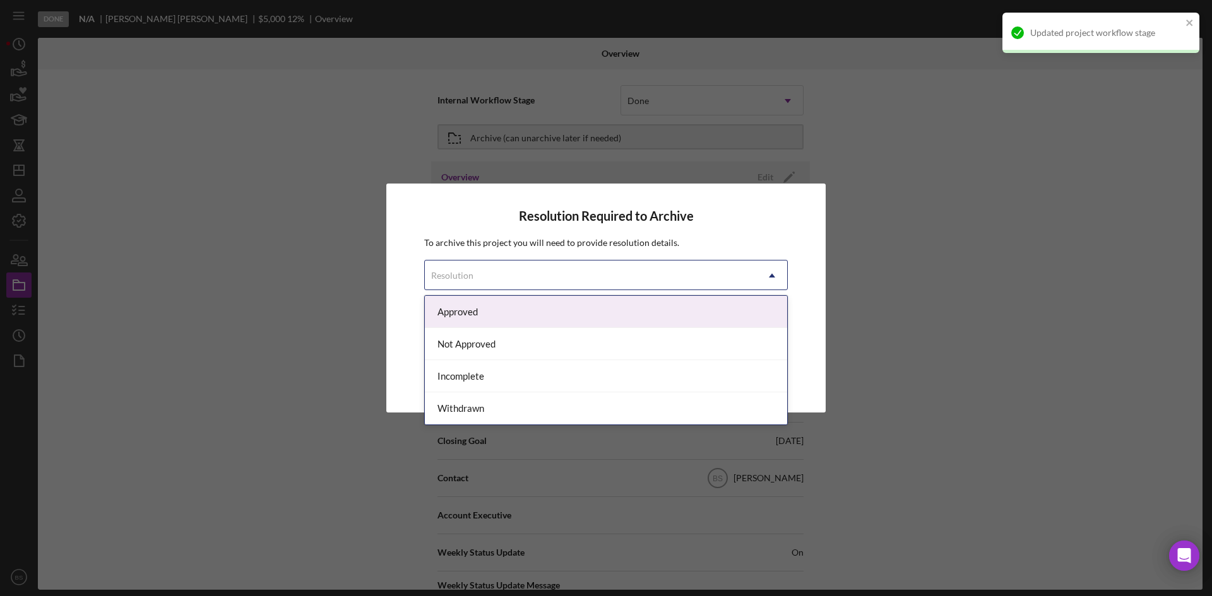
click at [625, 266] on div "Resolution" at bounding box center [591, 275] width 332 height 29
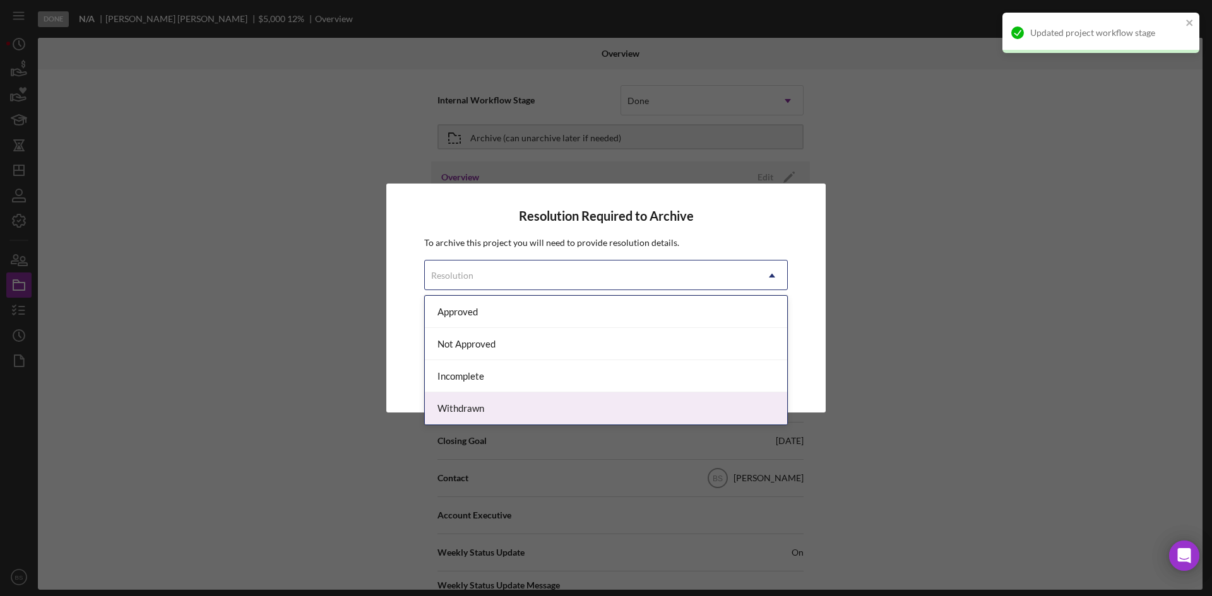
click at [584, 401] on div "Withdrawn" at bounding box center [606, 409] width 362 height 32
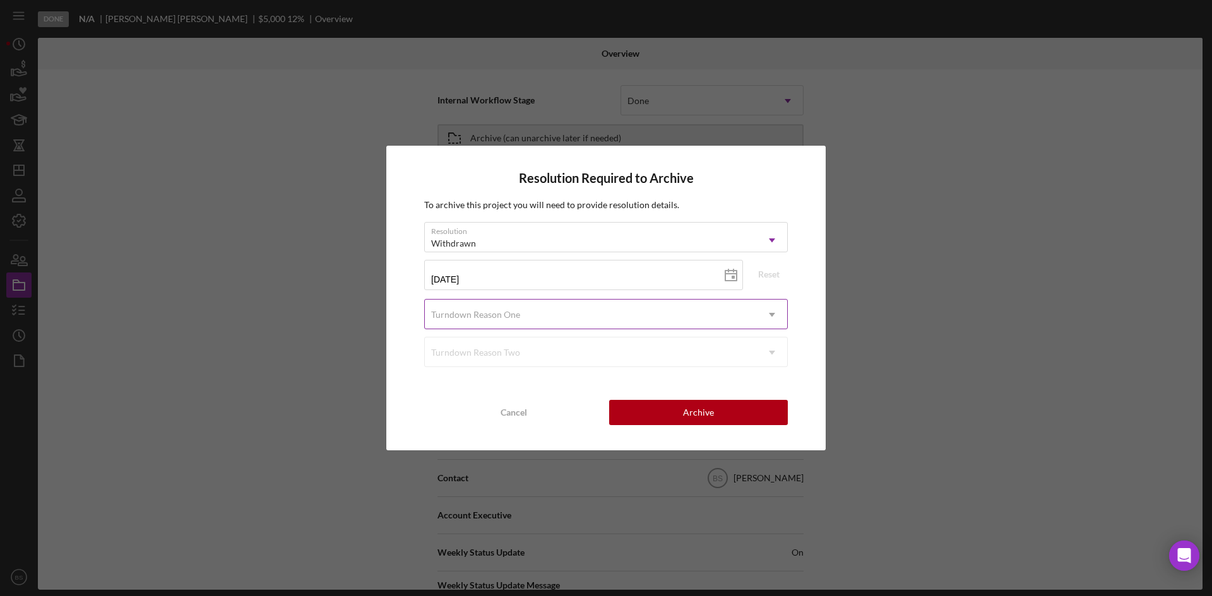
click at [569, 305] on div "Turndown Reason One" at bounding box center [591, 314] width 332 height 29
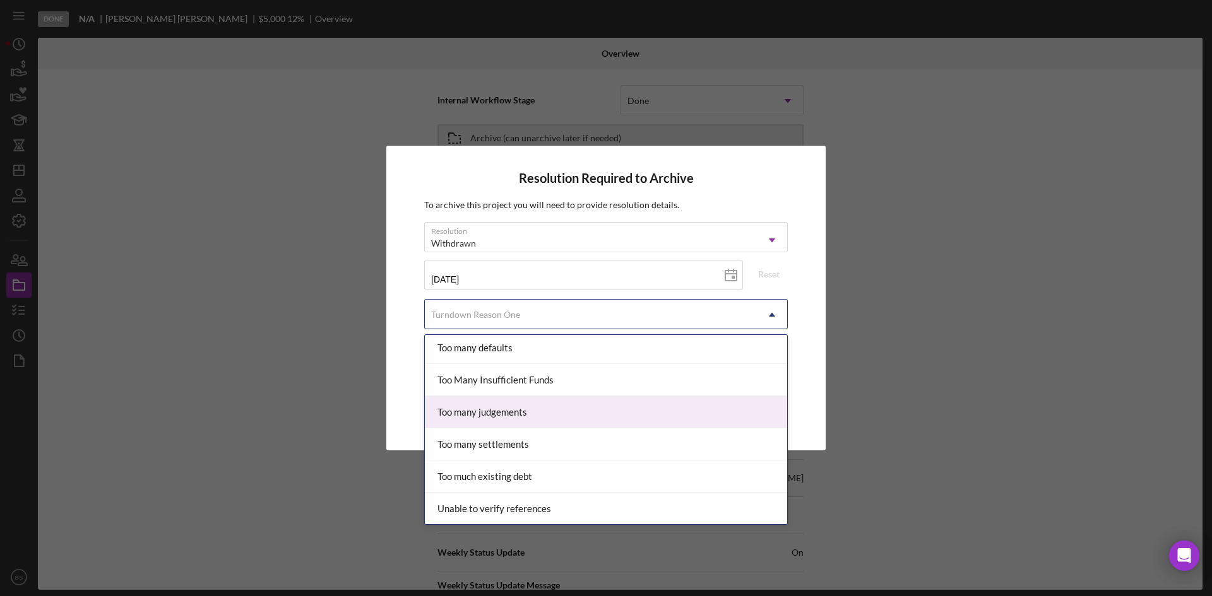
scroll to position [1517, 0]
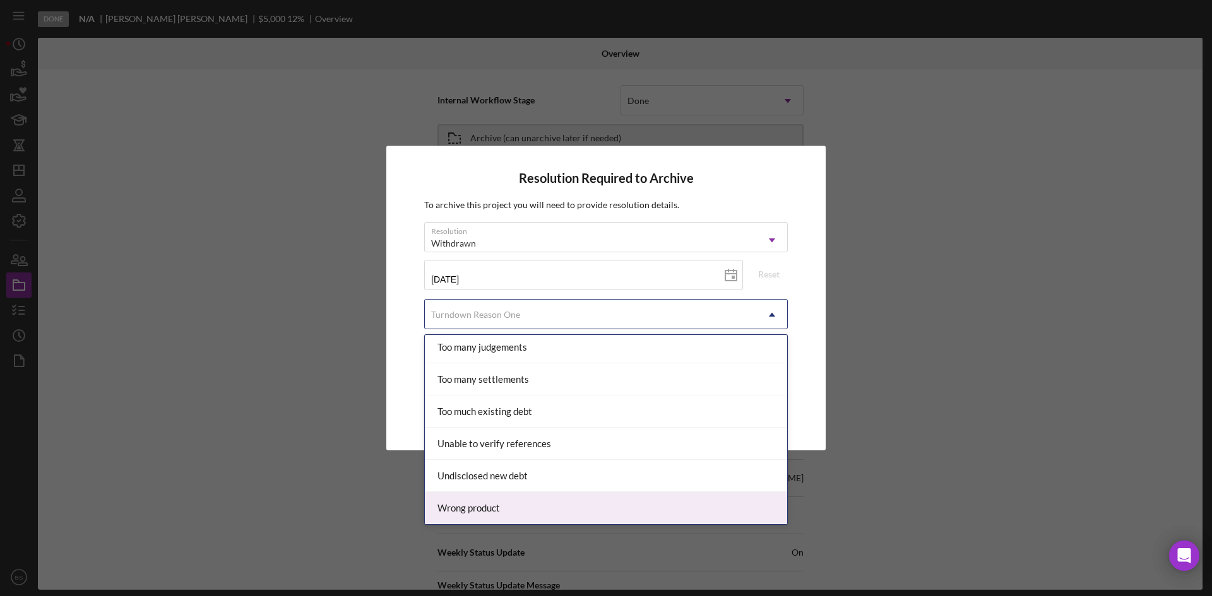
click at [523, 502] on div "Wrong product" at bounding box center [606, 508] width 362 height 32
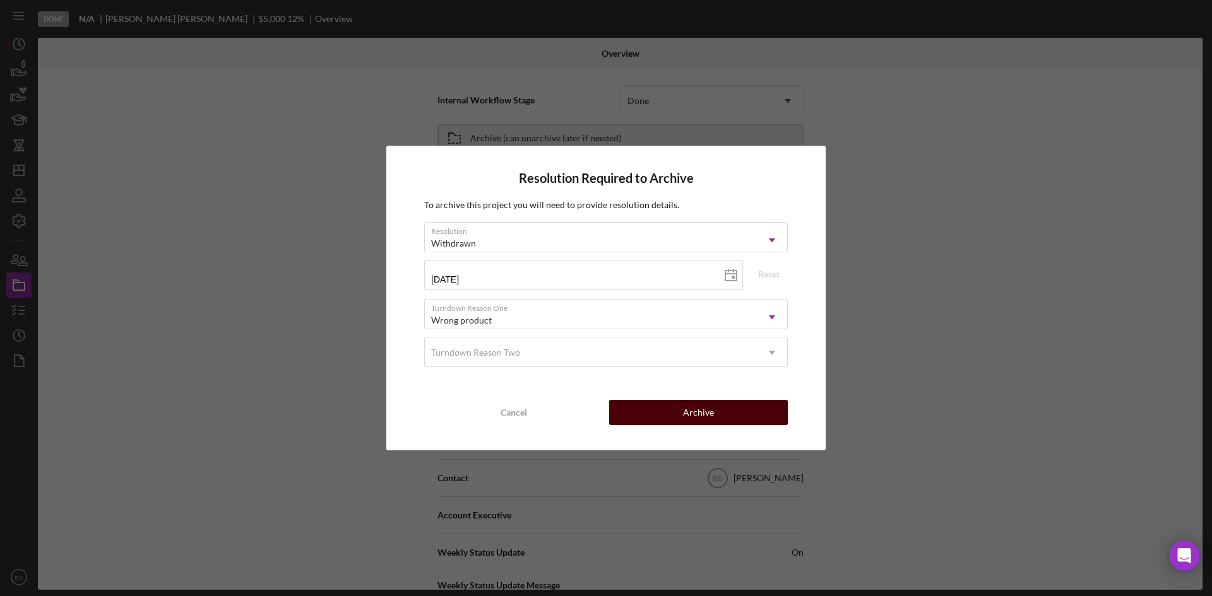
click at [644, 411] on button "Archive" at bounding box center [698, 412] width 179 height 25
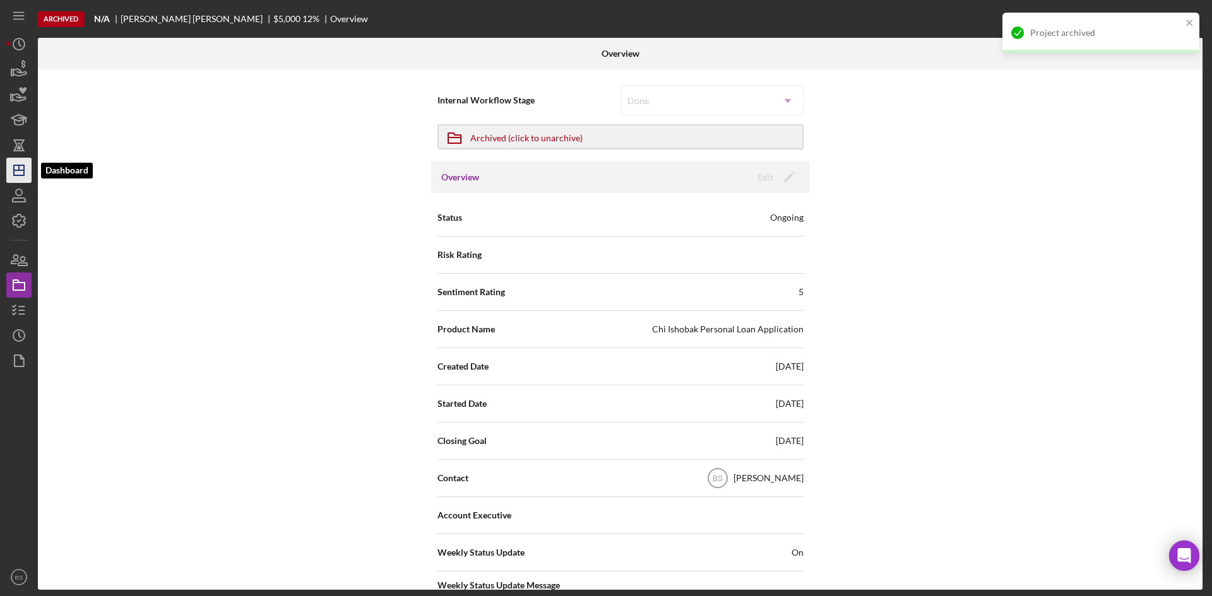
click at [18, 167] on icon "Icon/Dashboard" at bounding box center [19, 171] width 32 height 32
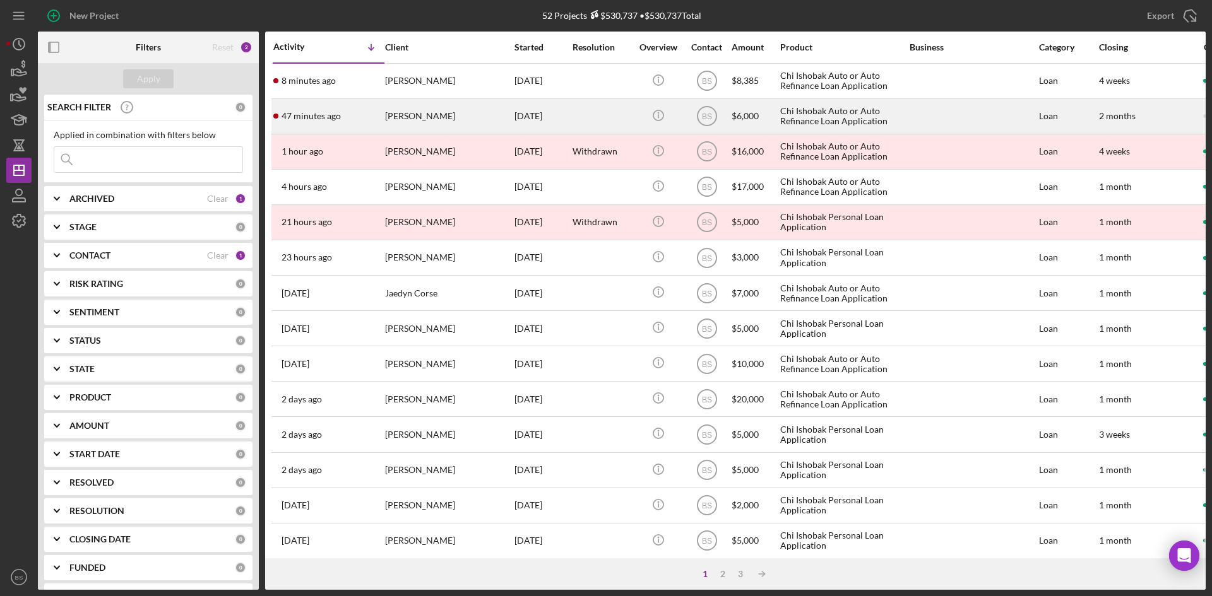
click at [438, 101] on div "[PERSON_NAME]" at bounding box center [448, 116] width 126 height 33
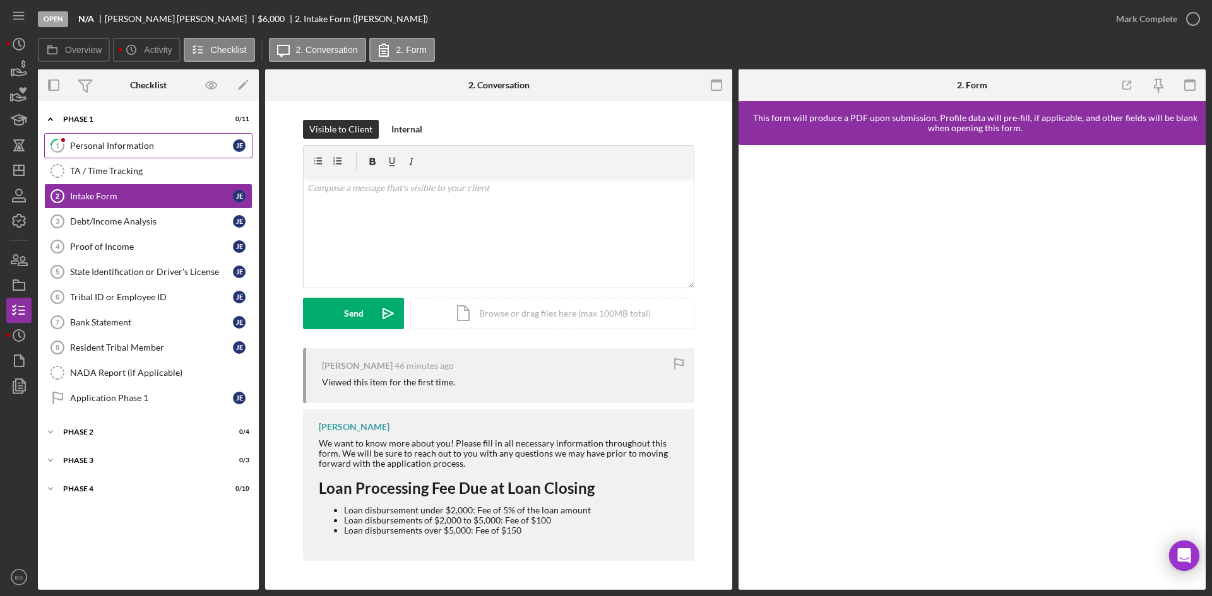
click at [159, 150] on div "Personal Information" at bounding box center [151, 146] width 163 height 10
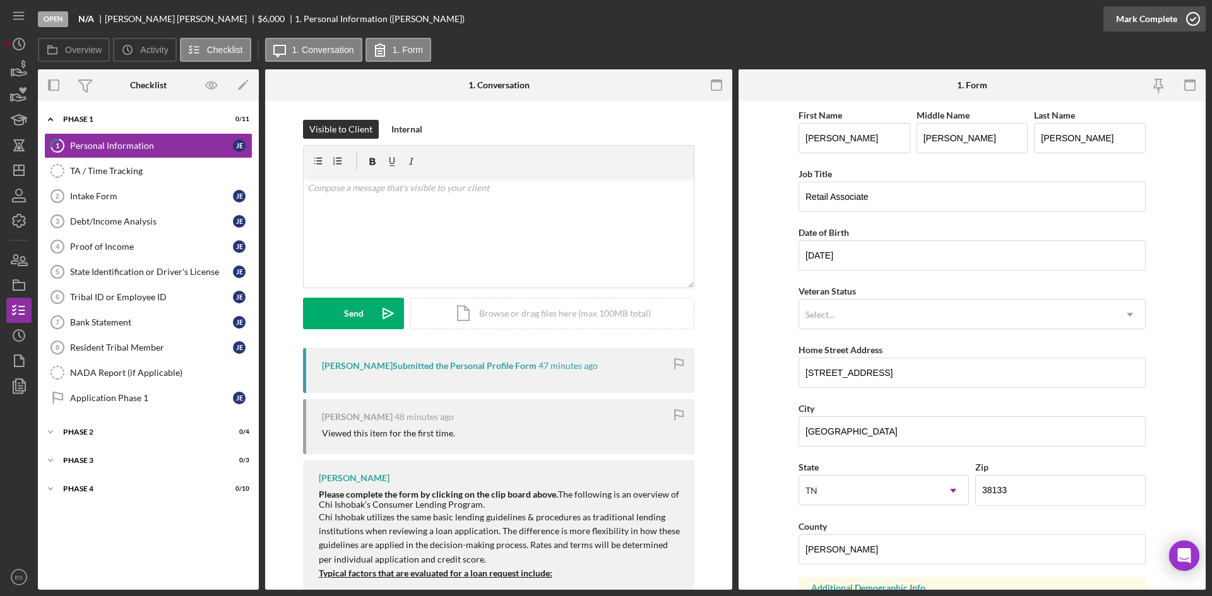
click at [1167, 14] on div "Mark Complete" at bounding box center [1146, 18] width 61 height 25
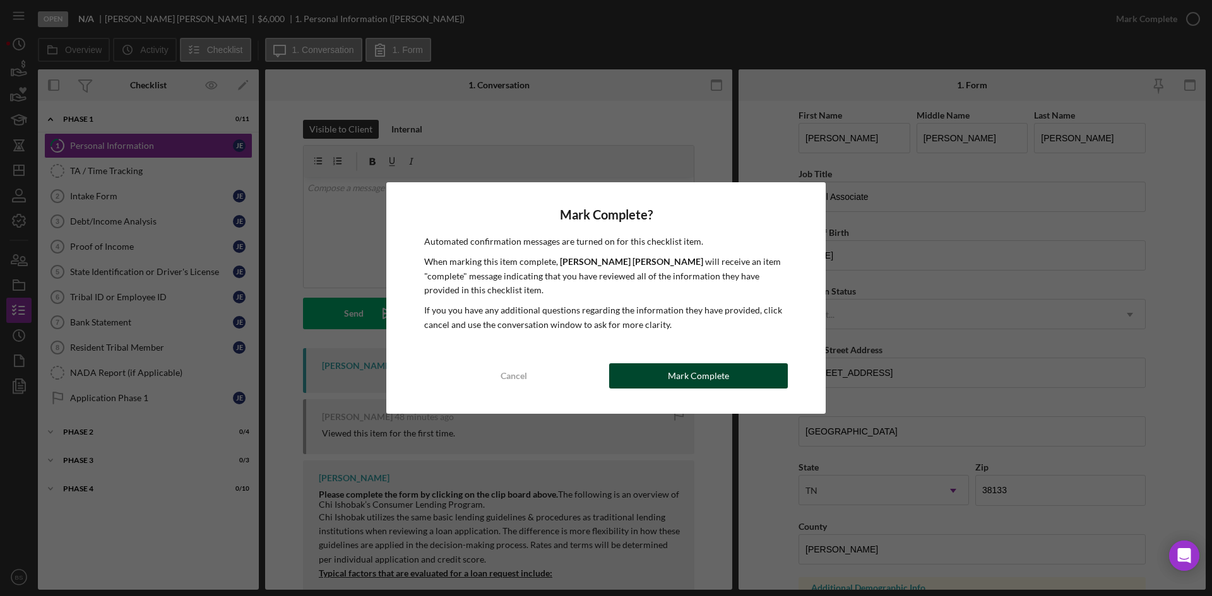
click at [718, 378] on div "Mark Complete" at bounding box center [698, 376] width 61 height 25
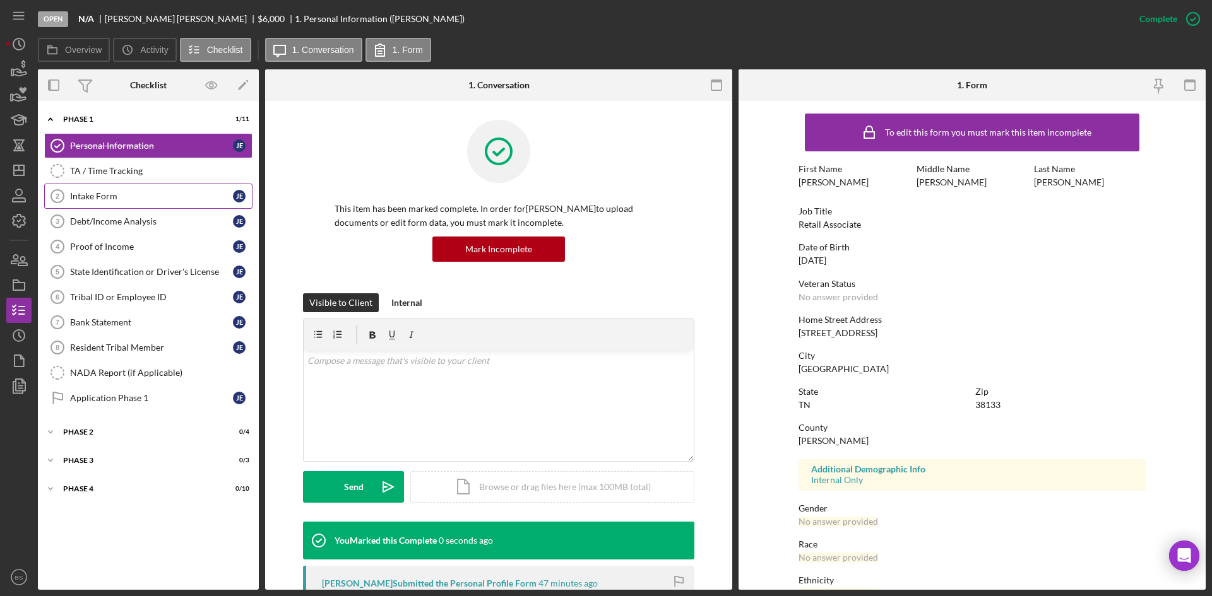
click at [171, 198] on div "Intake Form" at bounding box center [151, 196] width 163 height 10
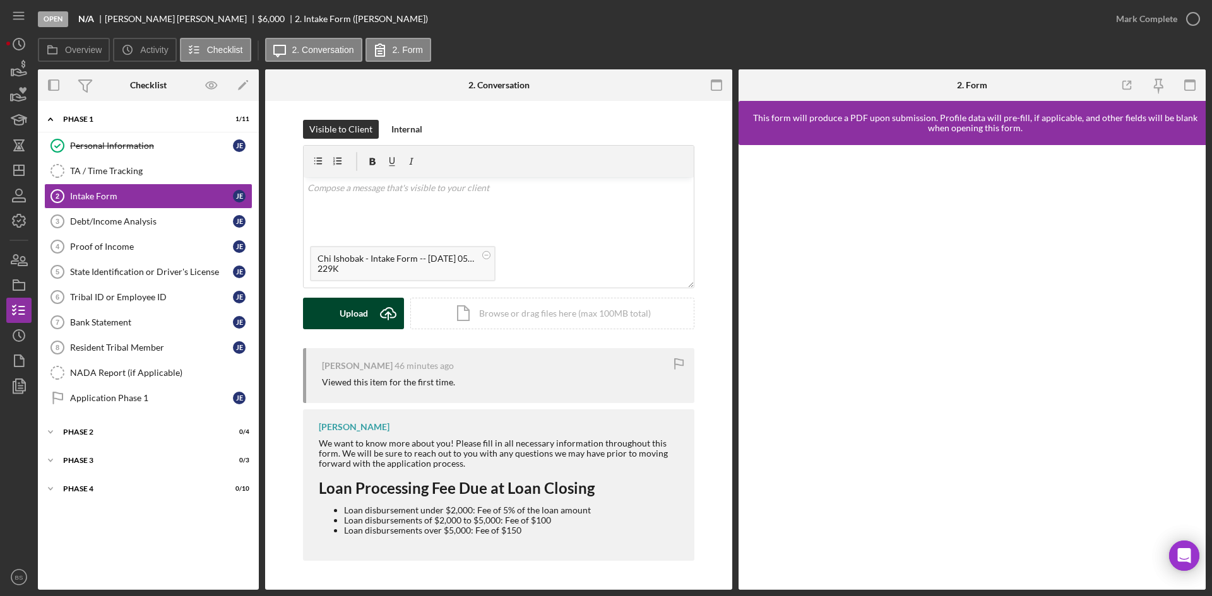
click at [377, 311] on icon "Icon/Upload" at bounding box center [388, 314] width 32 height 32
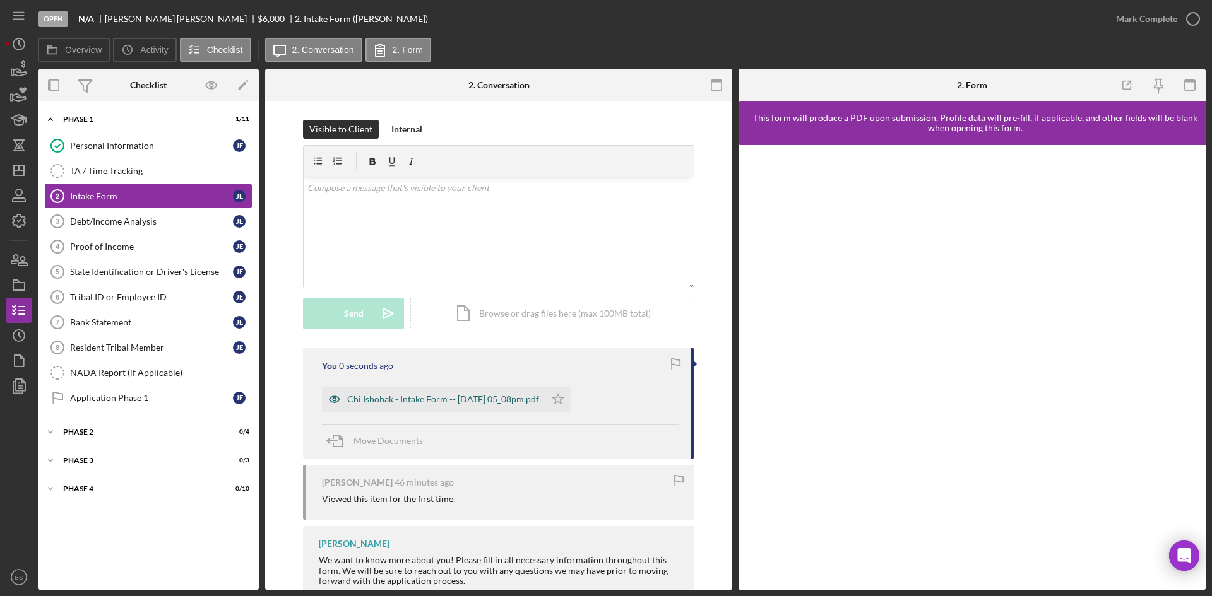
click at [460, 399] on div "Chi Ishobak - Intake Form -- 2025-10-08 05_08pm.pdf" at bounding box center [443, 399] width 192 height 10
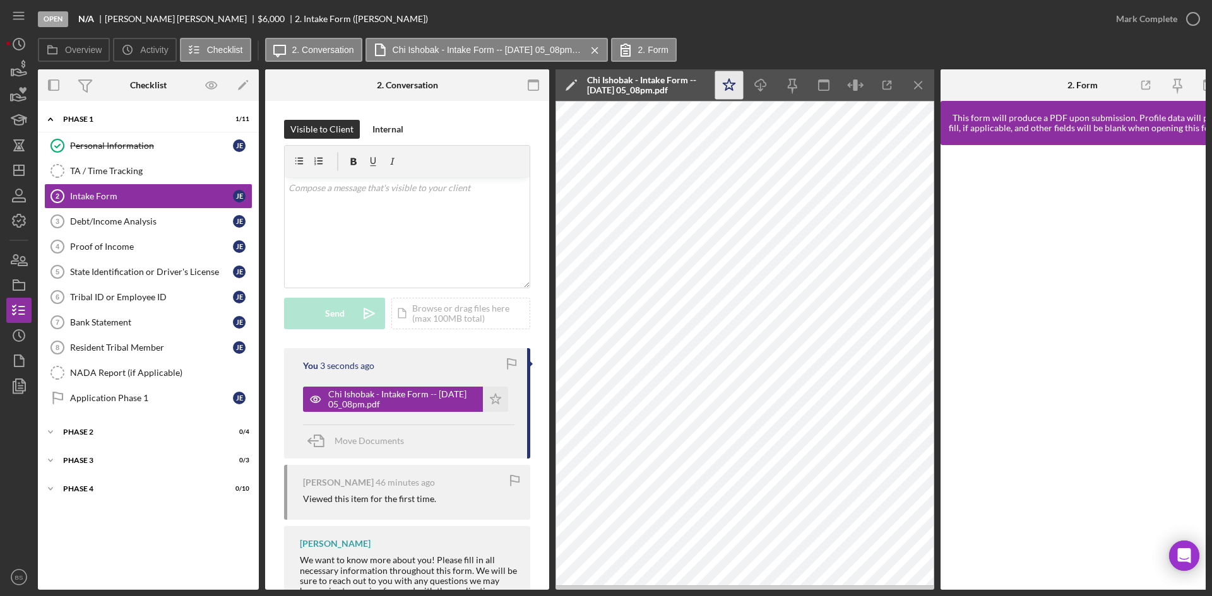
drag, startPoint x: 738, startPoint y: 86, endPoint x: 1030, endPoint y: 49, distance: 294.0
click at [740, 85] on icon "Icon/Star" at bounding box center [729, 85] width 28 height 28
click at [1175, 17] on div "Mark Complete" at bounding box center [1146, 18] width 61 height 25
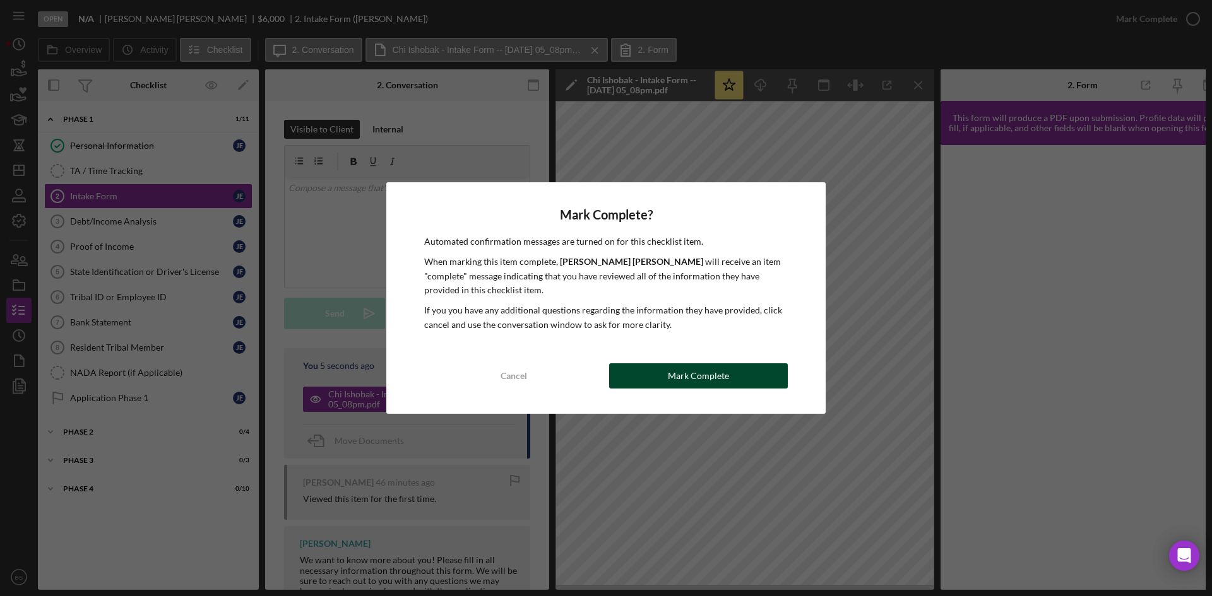
click at [661, 381] on button "Mark Complete" at bounding box center [698, 376] width 179 height 25
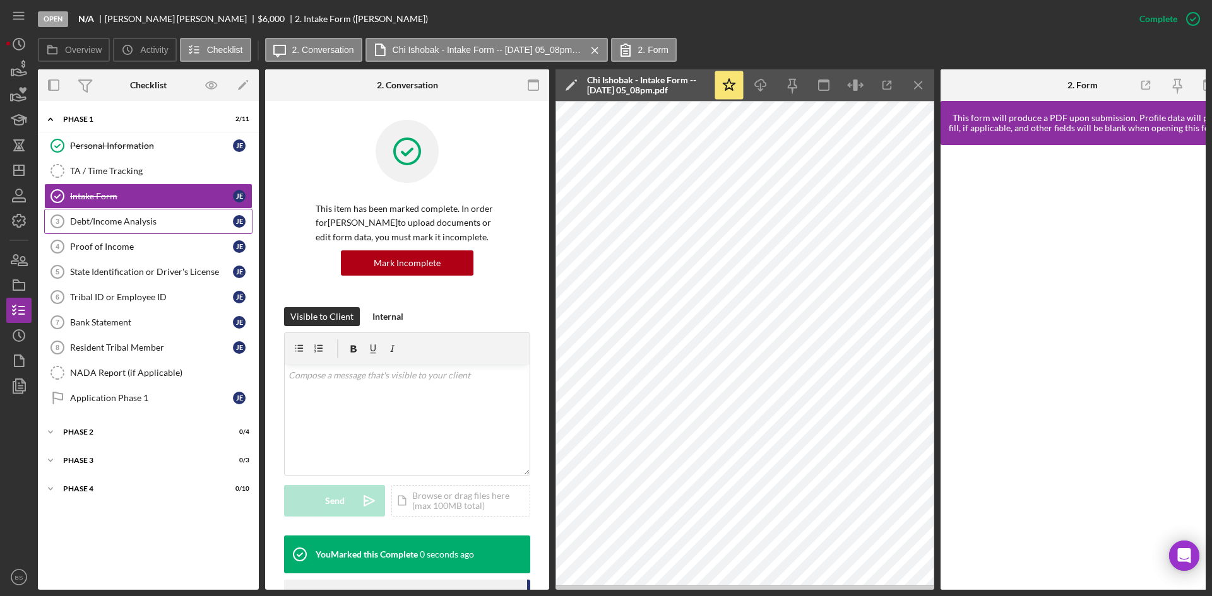
click at [191, 215] on link "Debt/Income Analysis 3 Debt/Income Analysis J E" at bounding box center [148, 221] width 208 height 25
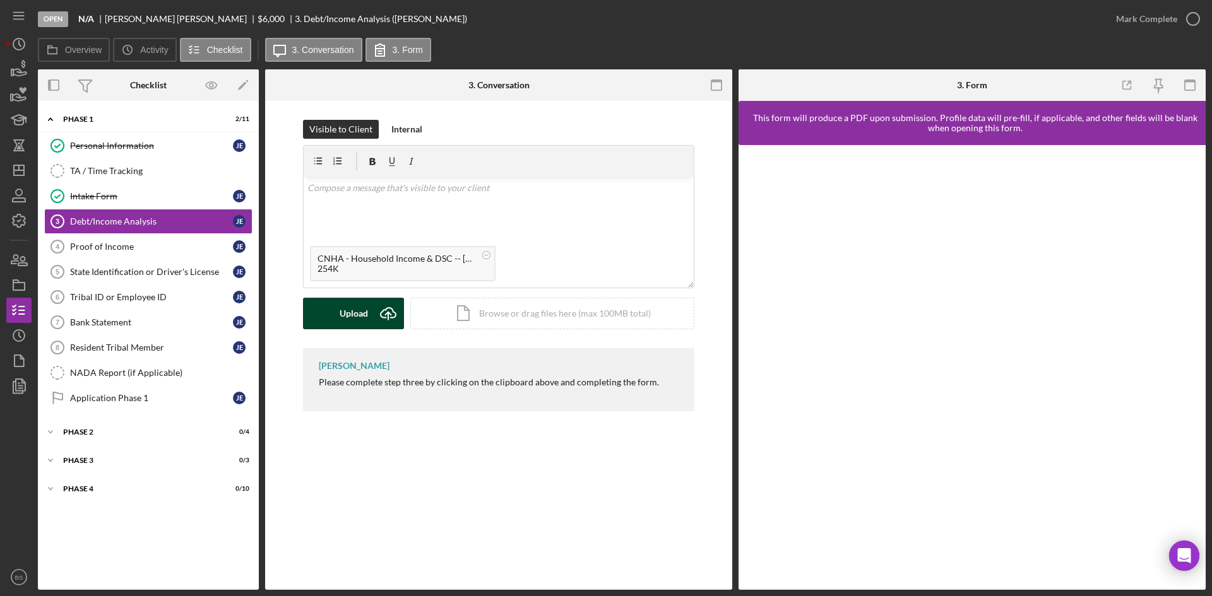
click at [390, 319] on icon "Icon/Upload" at bounding box center [388, 314] width 32 height 32
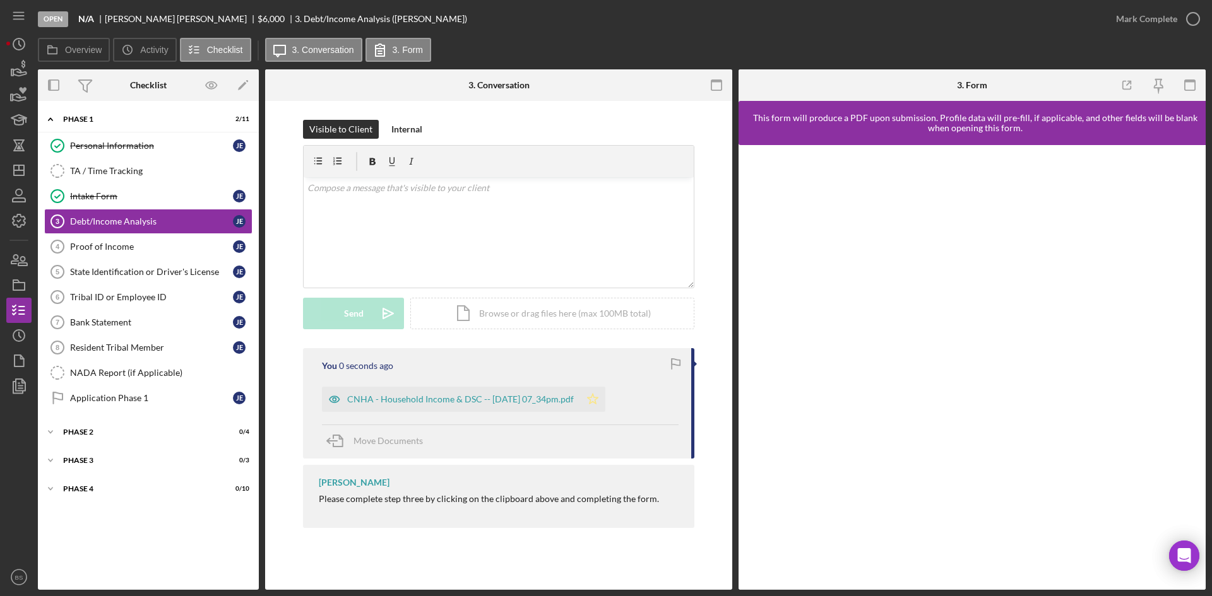
click at [605, 409] on icon "Icon/Star" at bounding box center [592, 399] width 25 height 25
click at [1129, 16] on div "Mark Complete" at bounding box center [1146, 18] width 61 height 25
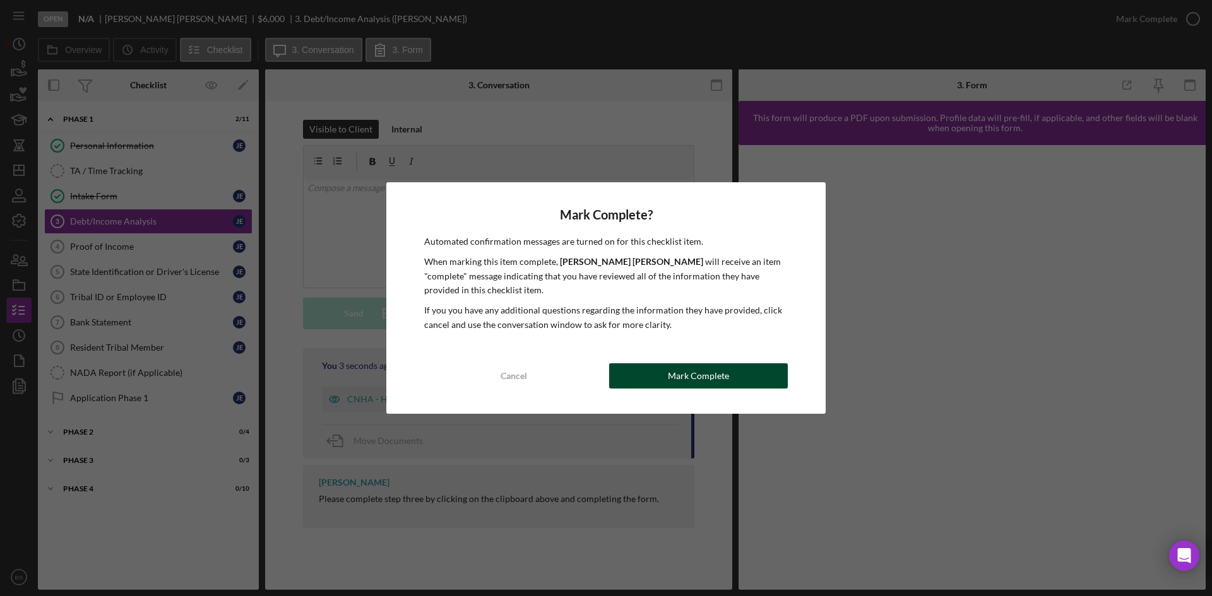
click at [721, 376] on div "Mark Complete" at bounding box center [698, 376] width 61 height 25
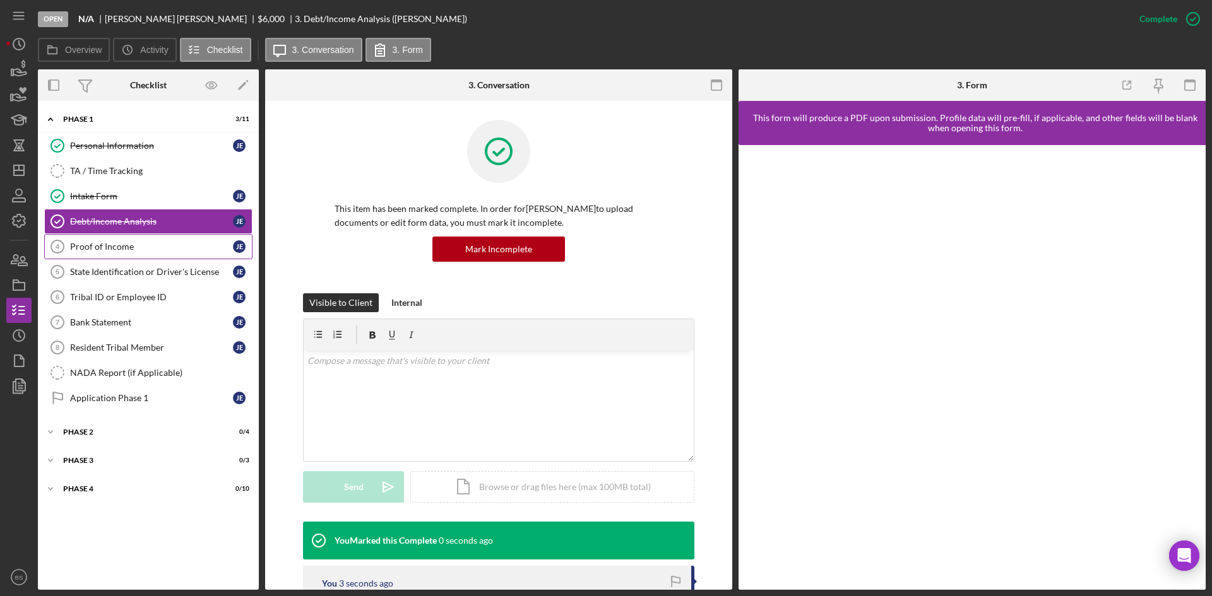
click at [169, 259] on link "Proof of Income 4 Proof of Income J E" at bounding box center [148, 246] width 208 height 25
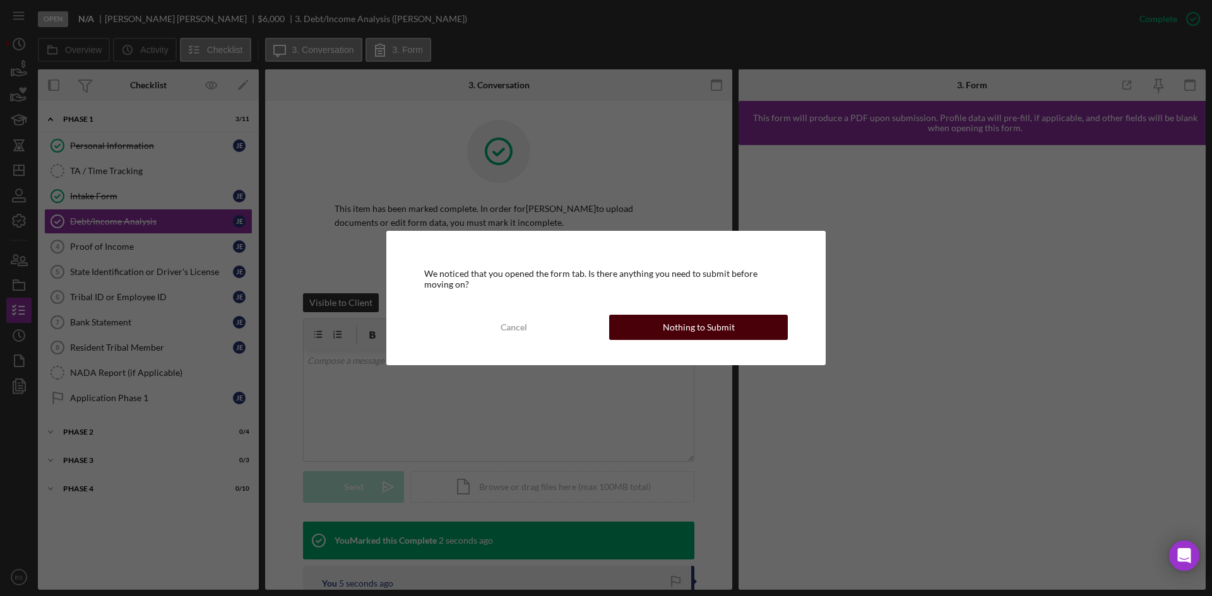
click at [641, 329] on button "Nothing to Submit" at bounding box center [698, 327] width 179 height 25
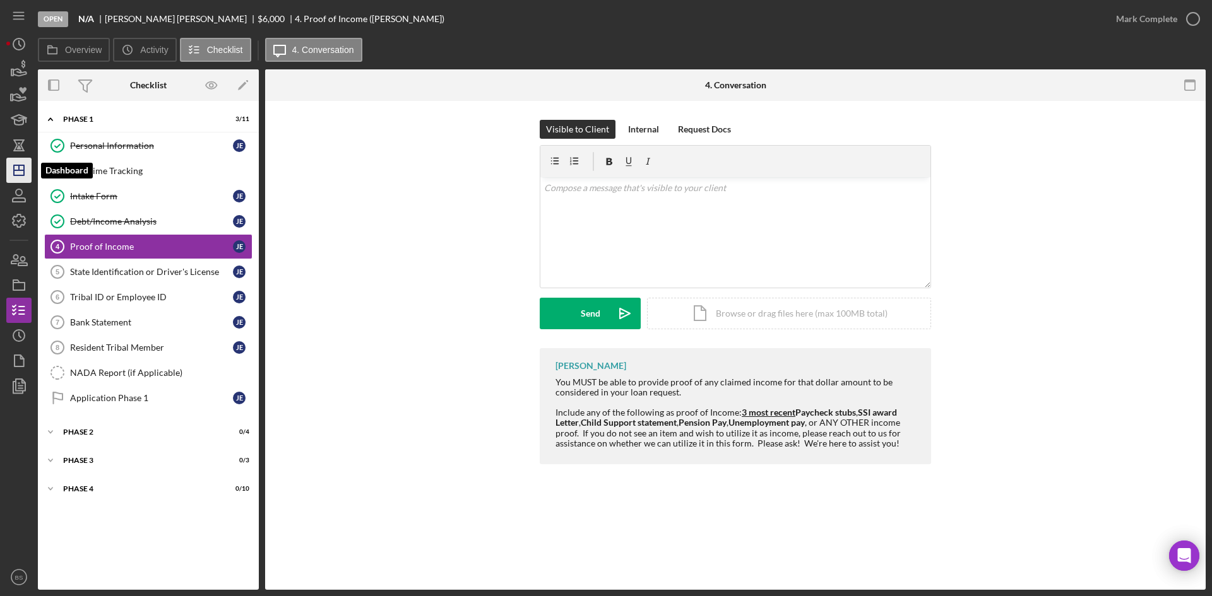
click at [21, 160] on icon "Icon/Dashboard" at bounding box center [19, 171] width 32 height 32
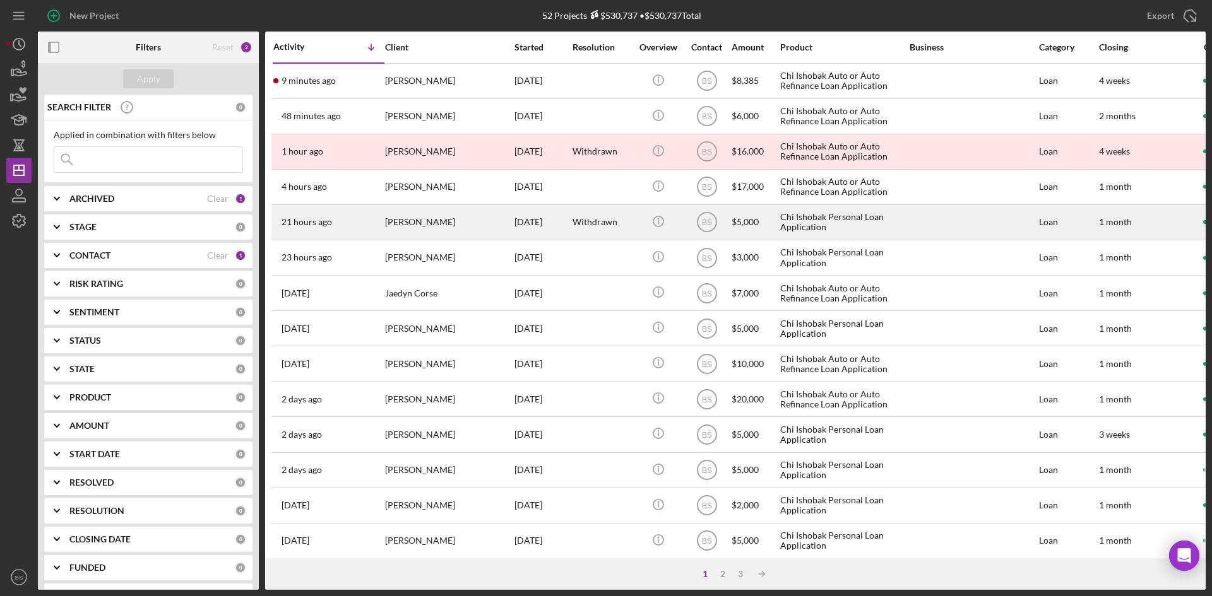
click at [422, 219] on div "[PERSON_NAME]" at bounding box center [448, 222] width 126 height 33
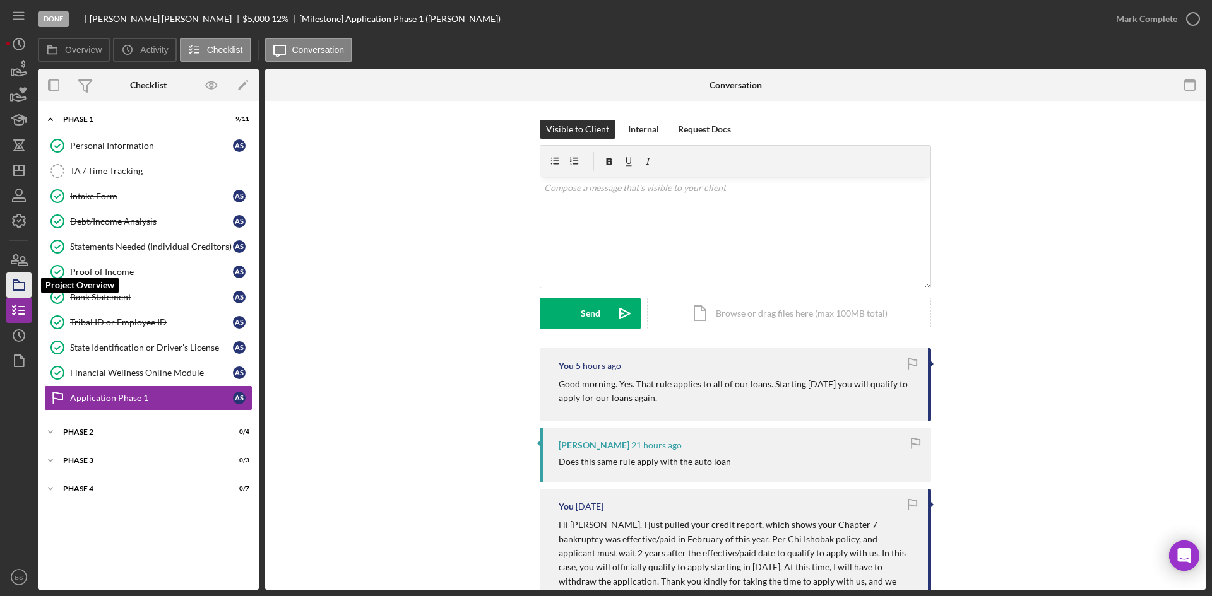
click at [21, 288] on icon "button" at bounding box center [19, 285] width 32 height 32
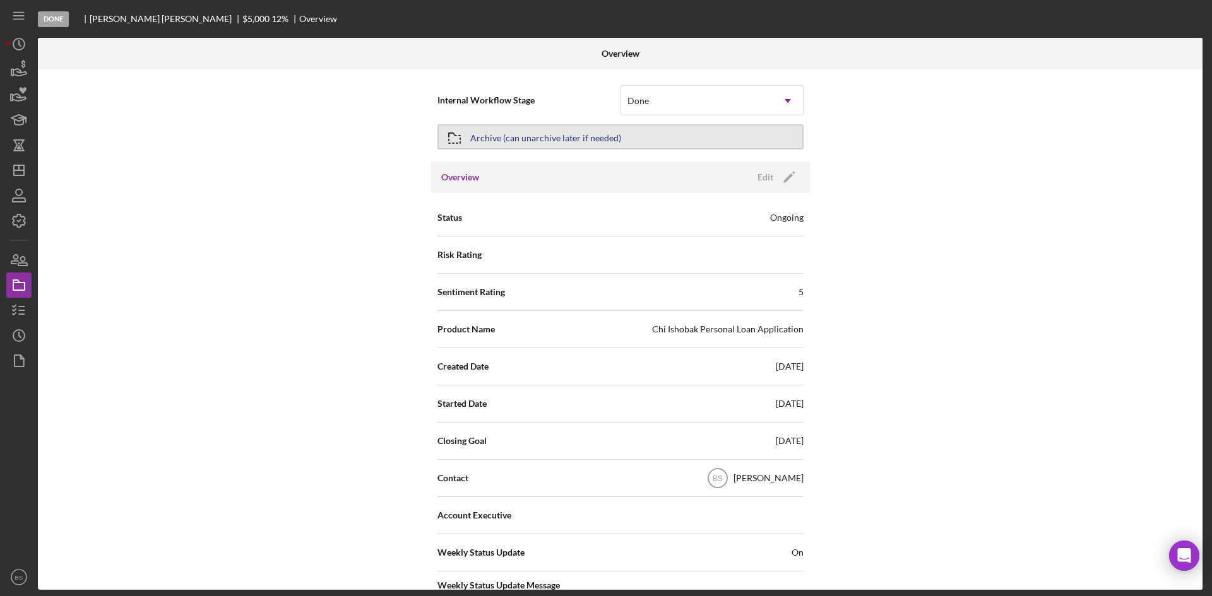
click at [588, 138] on div "Archive (can unarchive later if needed)" at bounding box center [545, 137] width 151 height 23
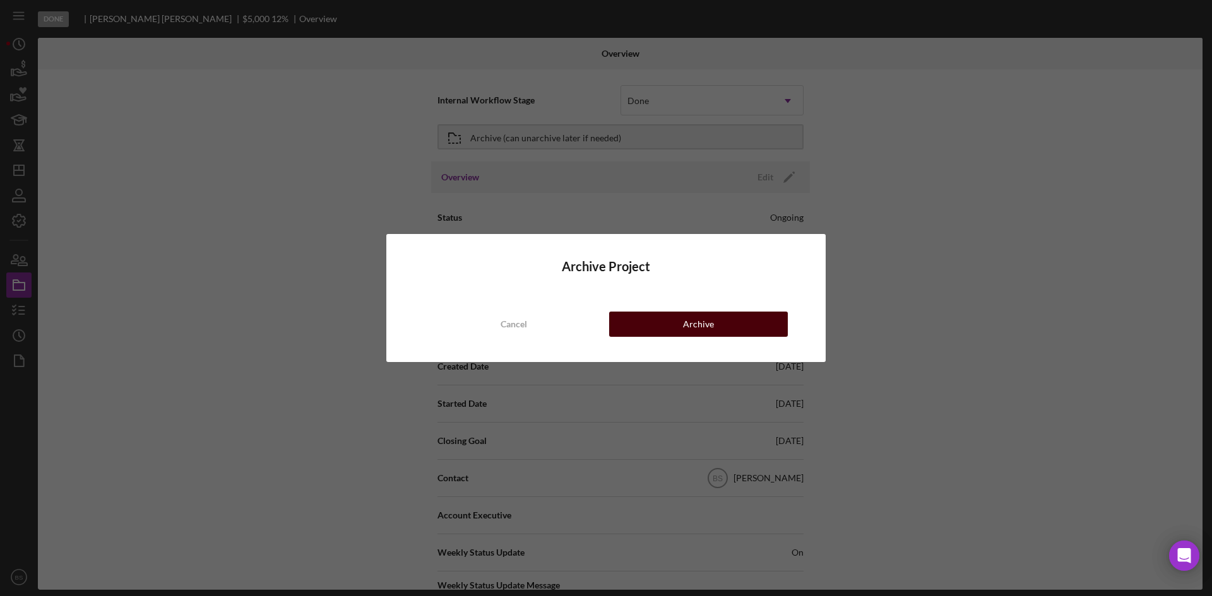
click at [670, 321] on button "Archive" at bounding box center [698, 324] width 179 height 25
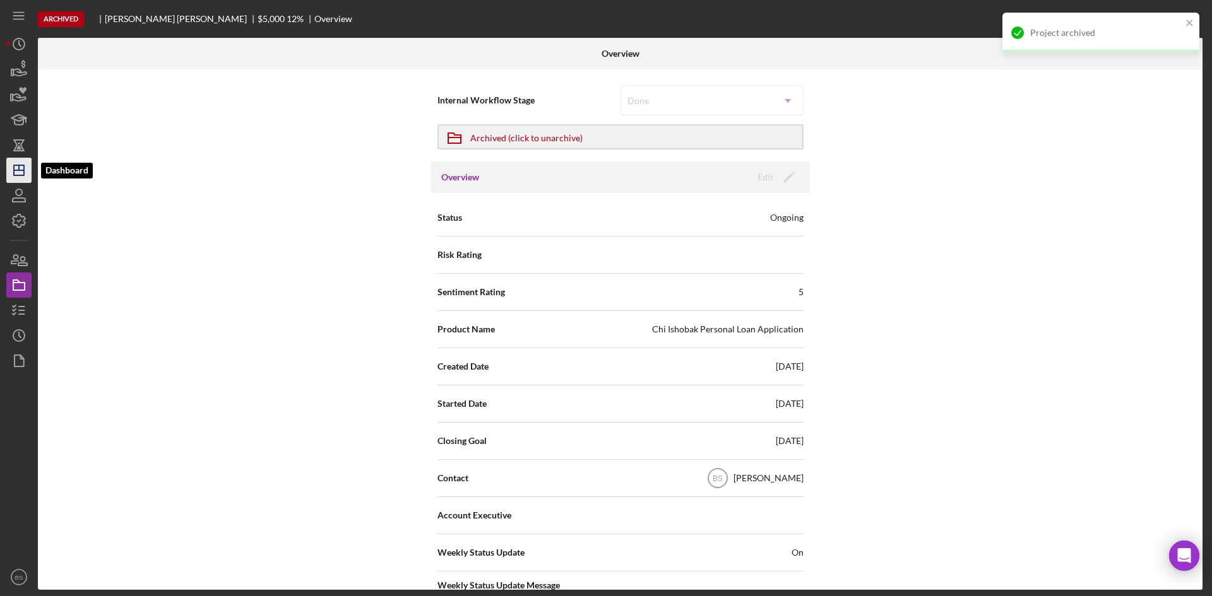
click at [22, 172] on icon "Icon/Dashboard" at bounding box center [19, 171] width 32 height 32
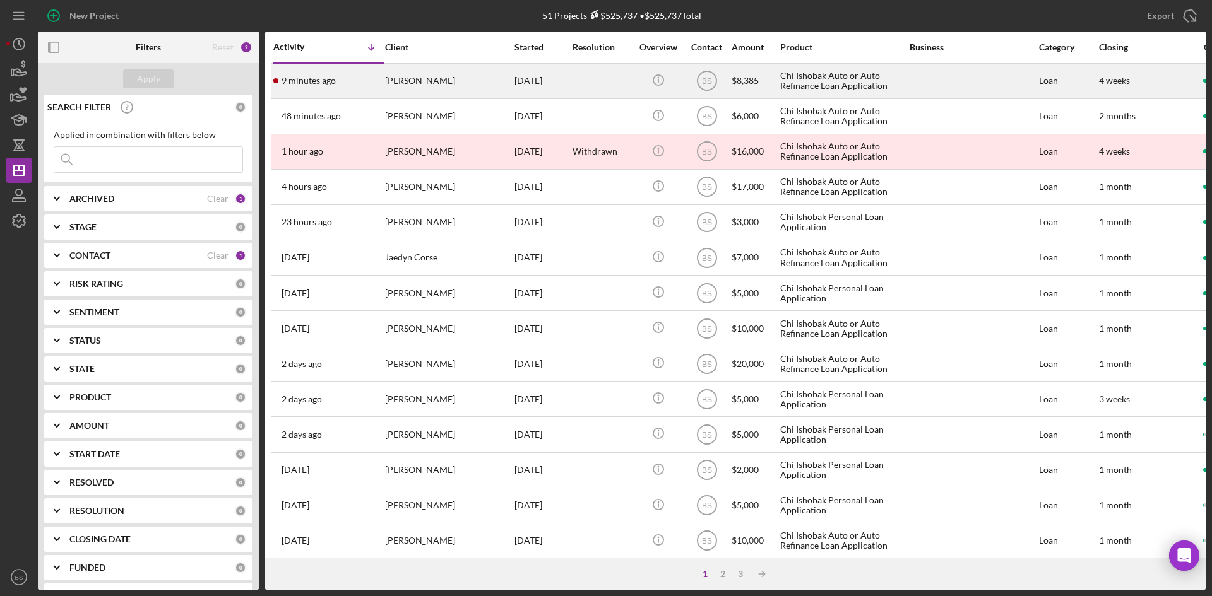
click at [338, 74] on div "9 minutes ago Christopher Criffield" at bounding box center [328, 80] width 110 height 33
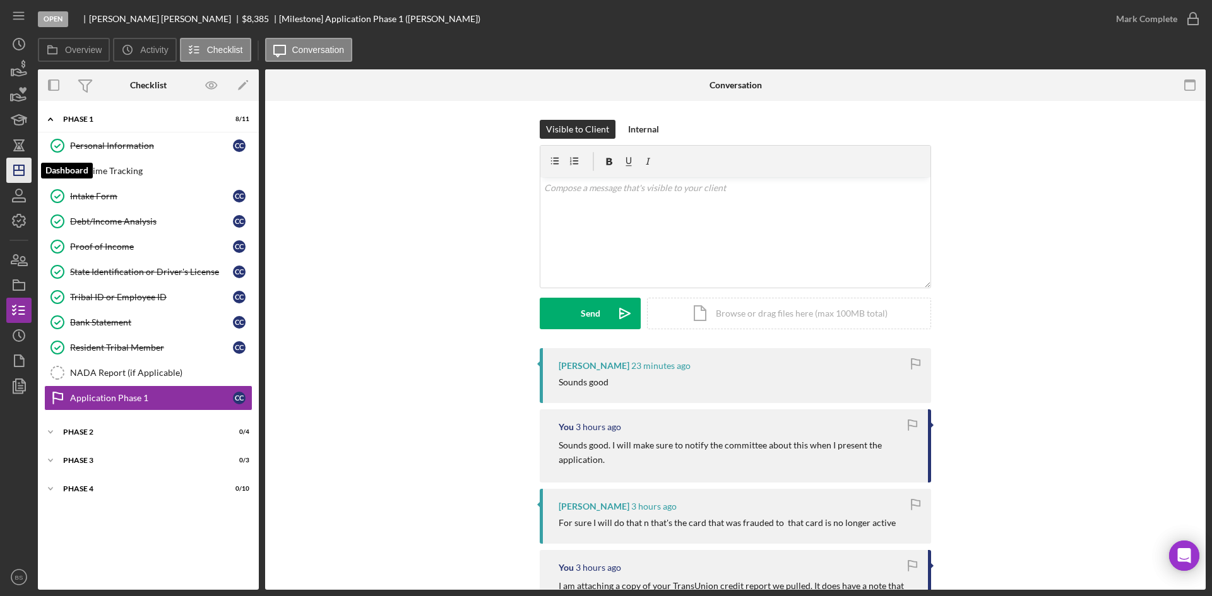
click at [20, 179] on icon "Icon/Dashboard" at bounding box center [19, 171] width 32 height 32
